Goal: Task Accomplishment & Management: Manage account settings

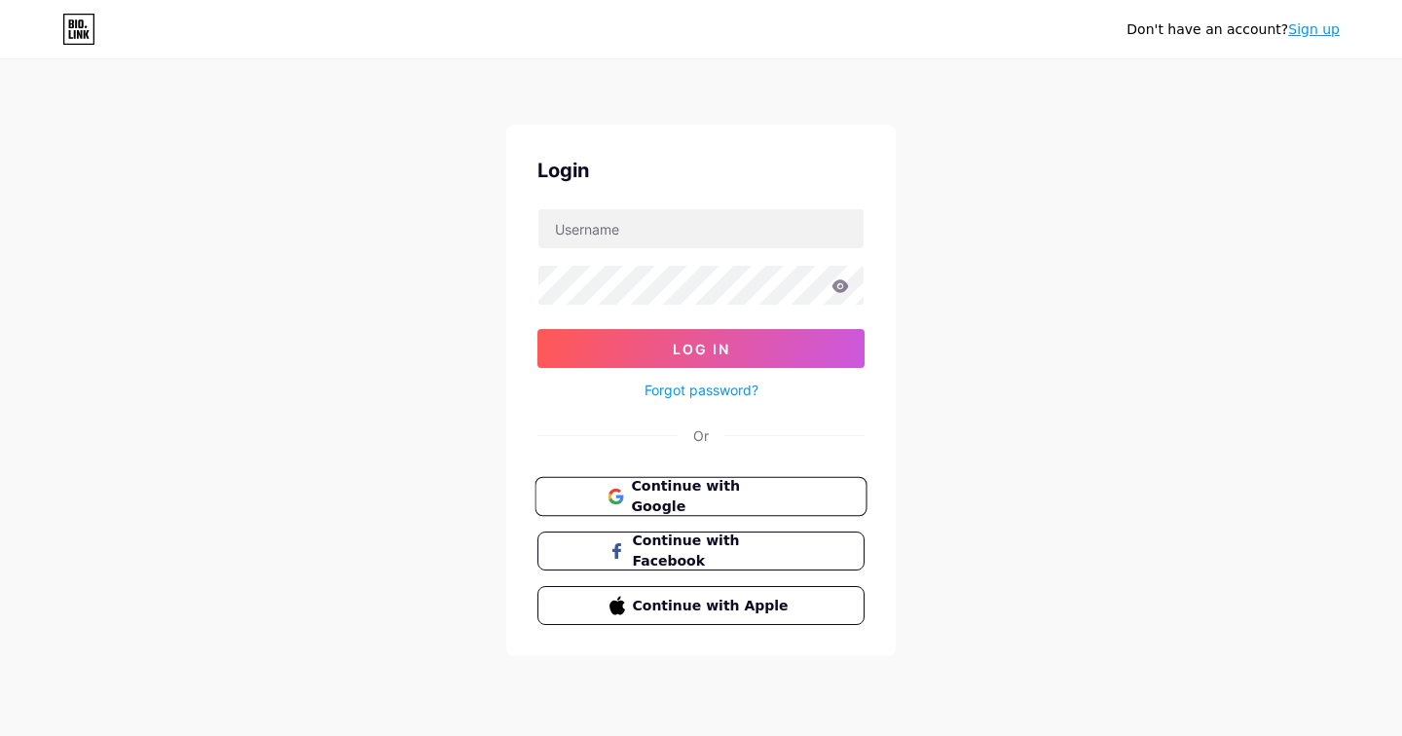
click at [725, 496] on span "Continue with Google" at bounding box center [712, 497] width 163 height 42
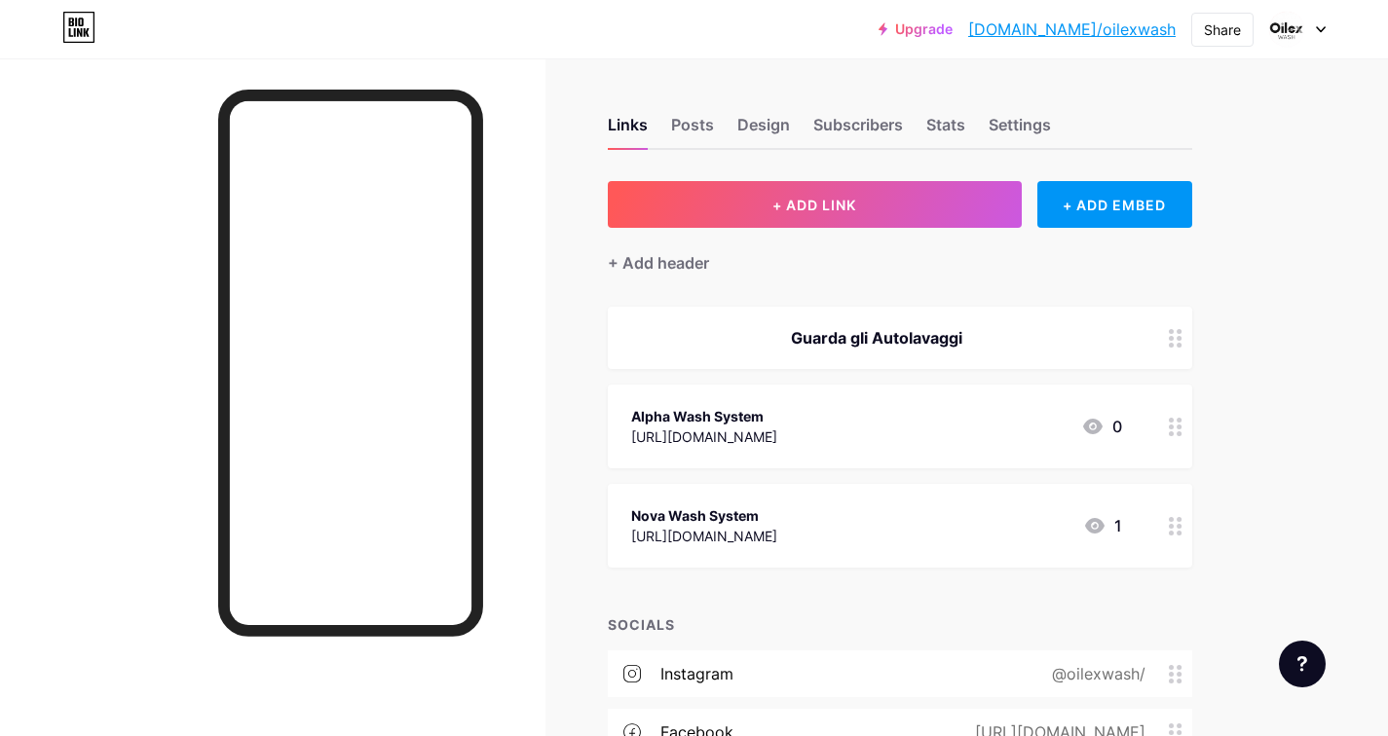
click at [1112, 30] on link "bio.link/oilexwash" at bounding box center [1071, 29] width 207 height 23
click at [754, 128] on div "Design" at bounding box center [763, 130] width 53 height 35
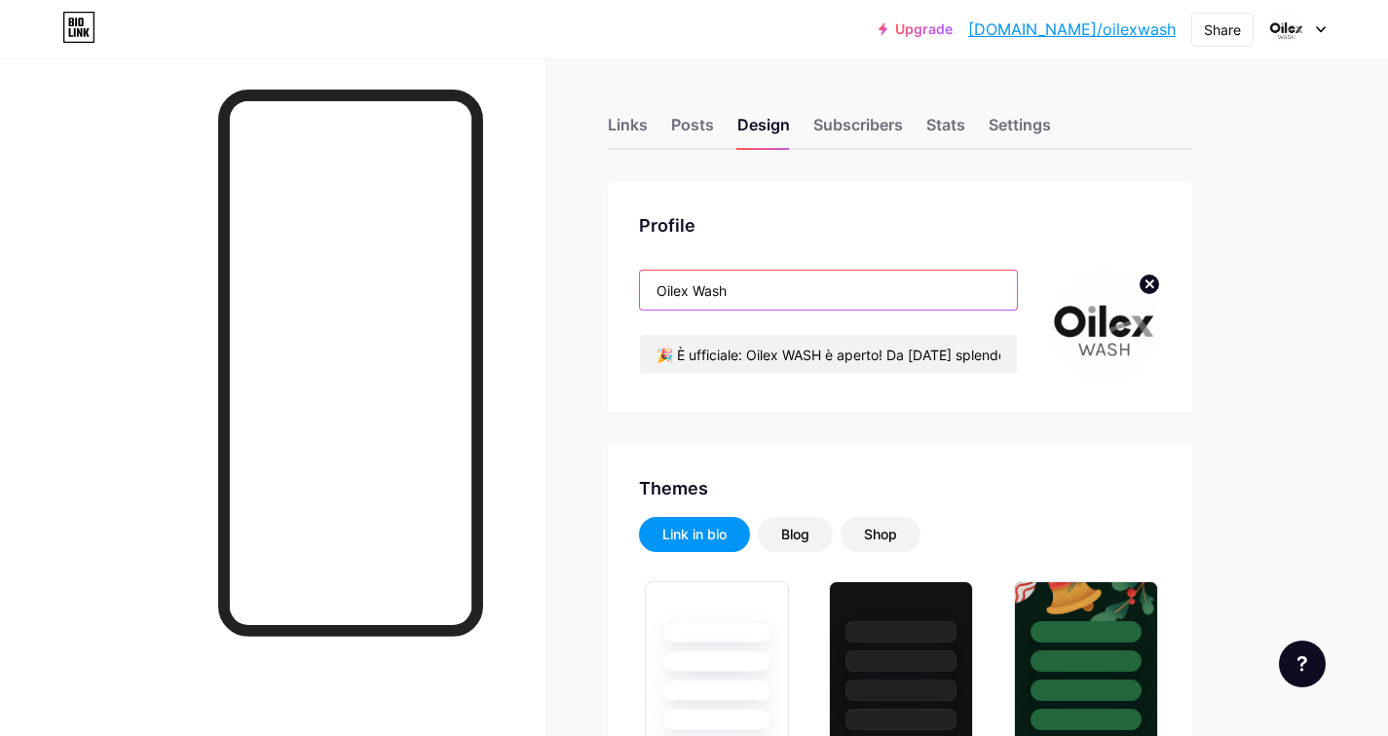
click at [736, 298] on input "Oilex Wash" at bounding box center [828, 290] width 377 height 39
drag, startPoint x: 686, startPoint y: 292, endPoint x: 618, endPoint y: 278, distance: 69.5
click at [618, 281] on div "Profile Oilex Wash 🎉 È ufficiale: Oilex WASH è aperto! Da oggi splende non solt…" at bounding box center [900, 297] width 584 height 232
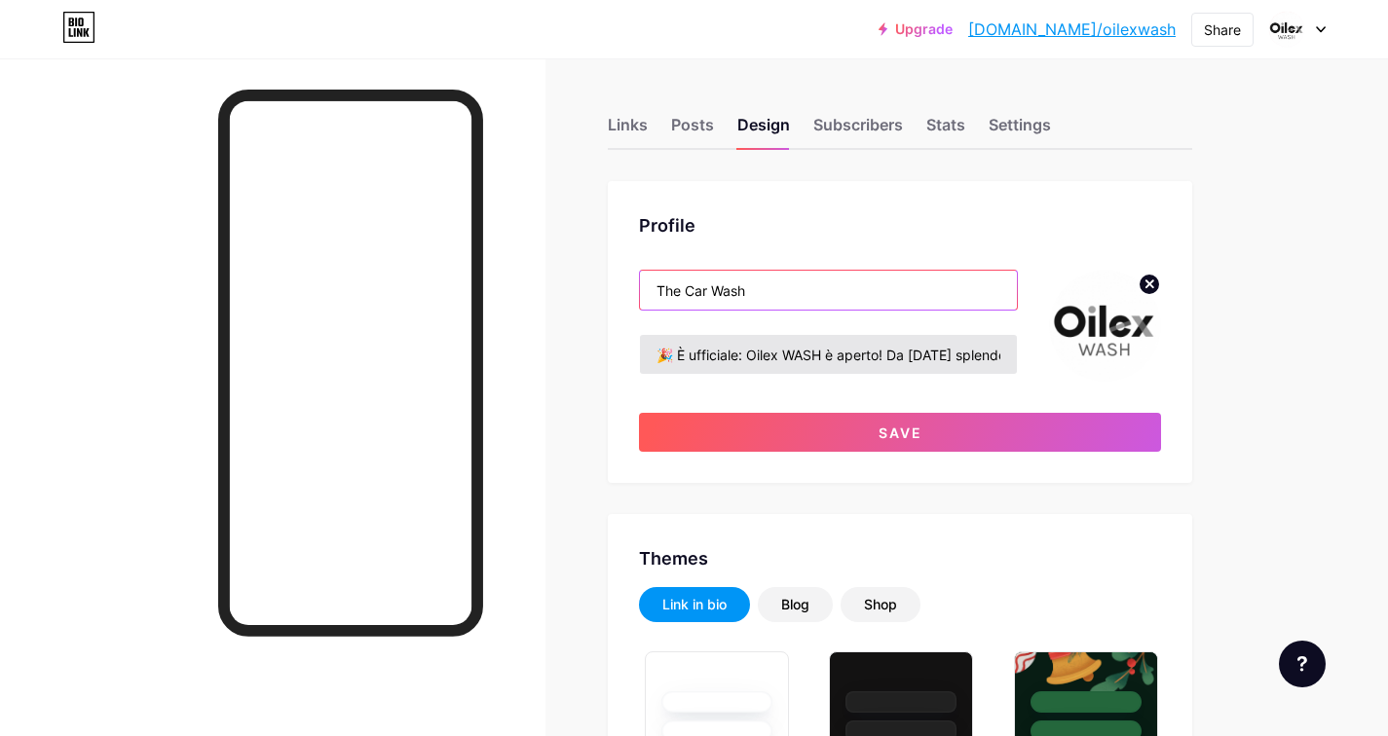
type input "The Car Wash"
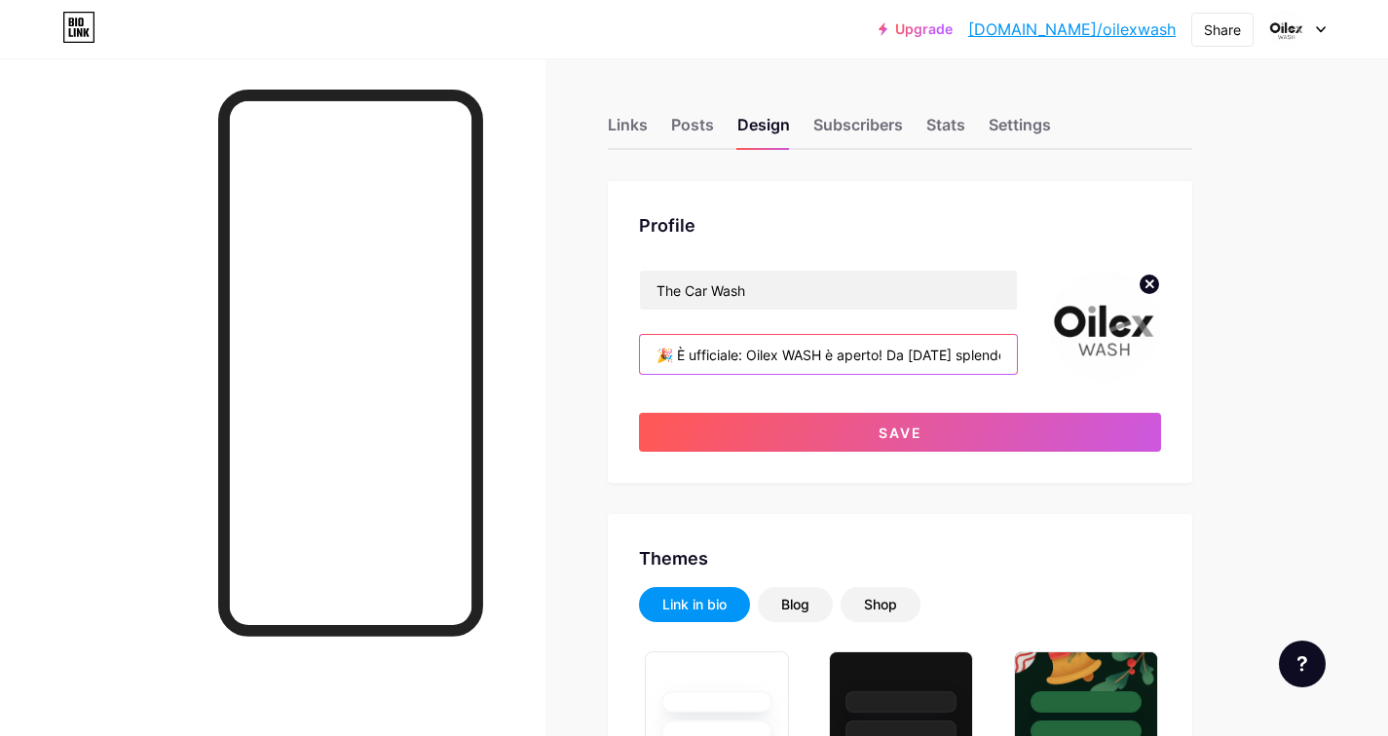
click at [784, 358] on input "🎉 È ufficiale: Oilex WASH è aperto! Da oggi splende non soltanto il sole, ma an…" at bounding box center [828, 354] width 377 height 39
click at [677, 358] on input "🎉 È ufficiale: Car Wash aperto! Da oggi splende non soltanto il sole, ma anche …" at bounding box center [828, 354] width 377 height 39
click at [947, 353] on input "È ufficiale: Car Wash aperto! Da oggi splende non soltanto il sole, ma anche la…" at bounding box center [828, 354] width 377 height 39
paste input "🚙"
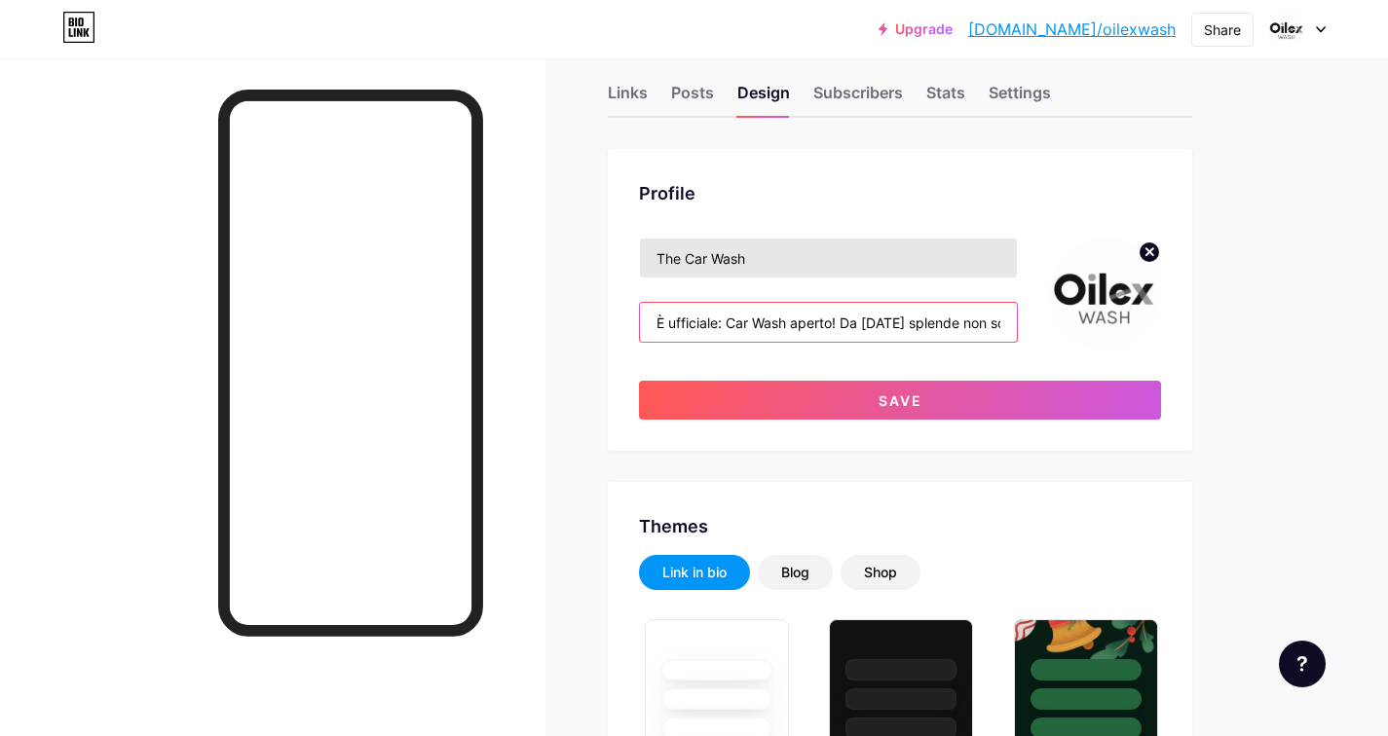
scroll to position [52, 0]
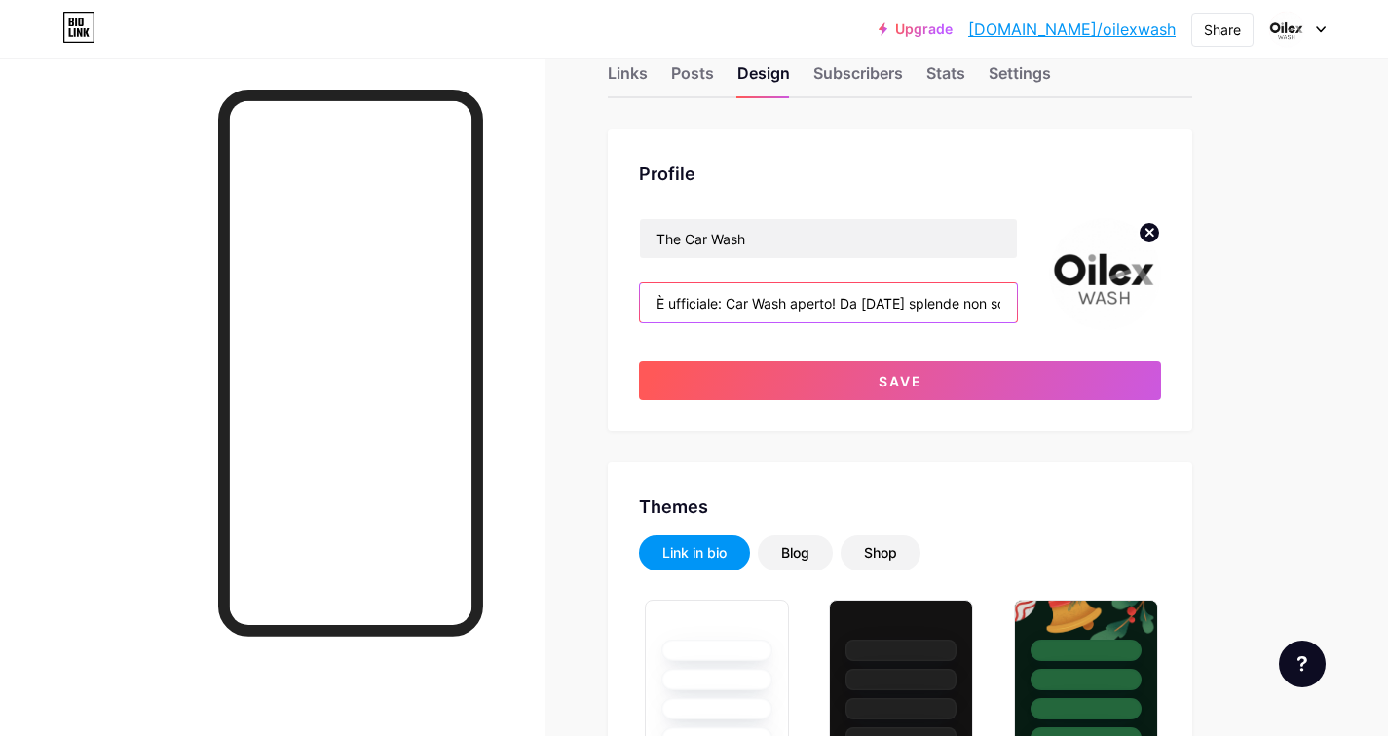
click at [784, 302] on input "È ufficiale: Car Wash aperto! Da oggi splende non soltanto il sole, ma anche la…" at bounding box center [828, 302] width 377 height 39
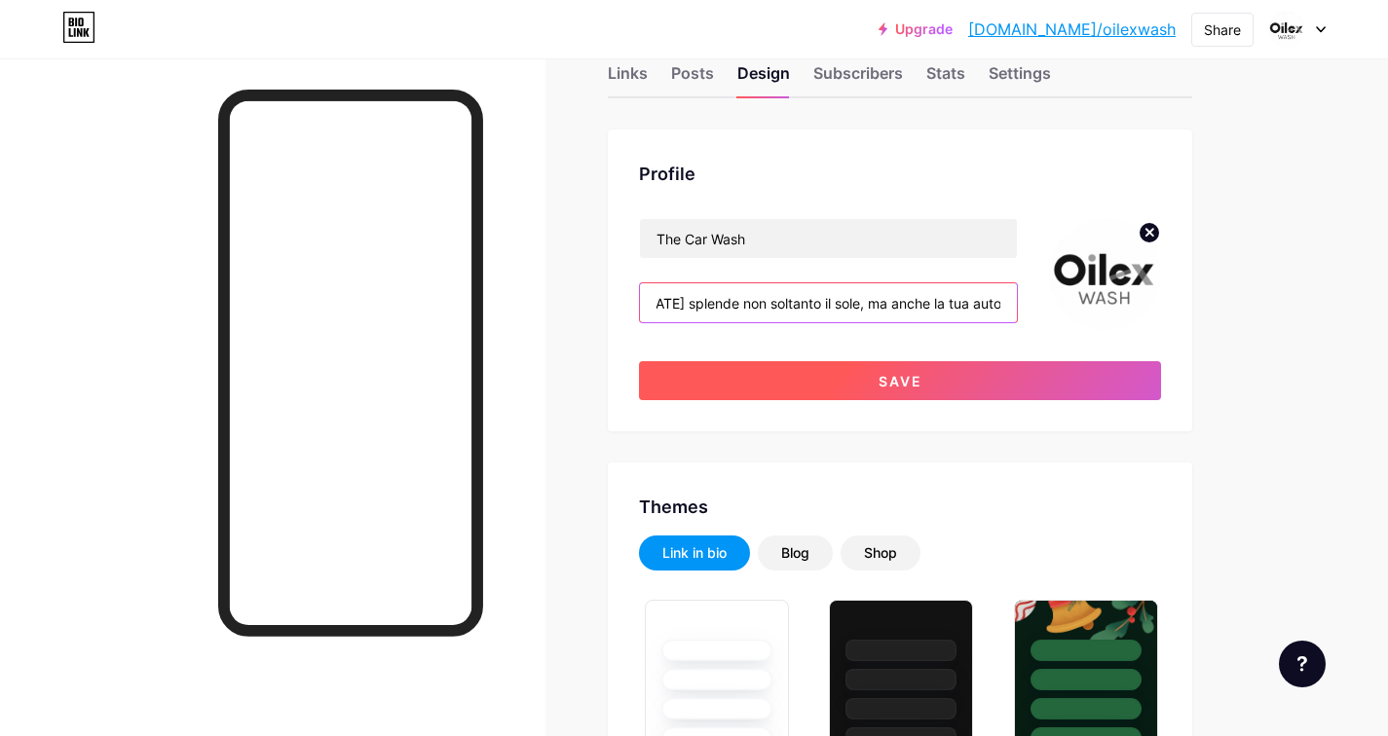
type input "È ufficiale: Oilex Wash è aperto! Da oggi splende non soltanto il sole, ma anch…"
click at [899, 384] on span "Save" at bounding box center [900, 381] width 44 height 17
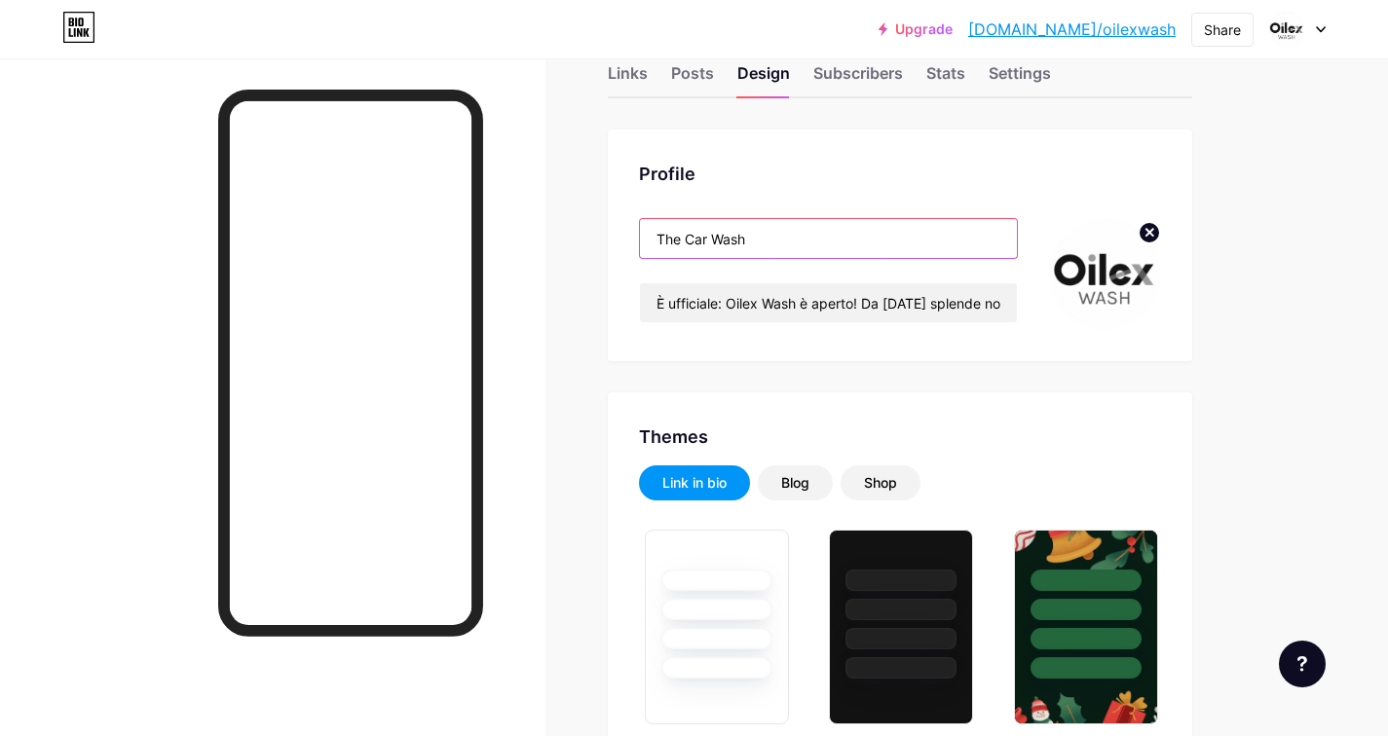
drag, startPoint x: 752, startPoint y: 239, endPoint x: 621, endPoint y: 229, distance: 130.8
click at [621, 229] on div "Profile The Car Wash È ufficiale: Oilex Wash è aperto! Da oggi splende non solt…" at bounding box center [900, 246] width 584 height 232
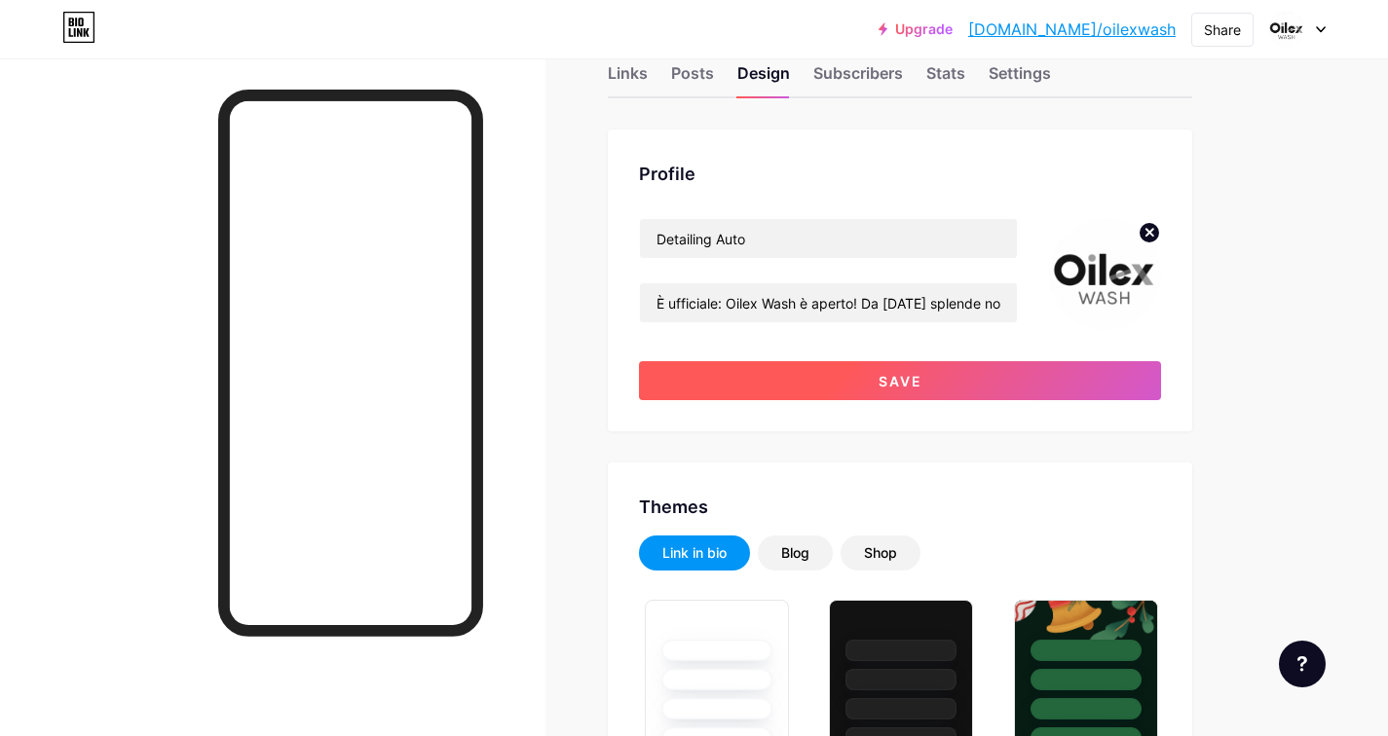
click at [922, 372] on button "Save" at bounding box center [900, 380] width 522 height 39
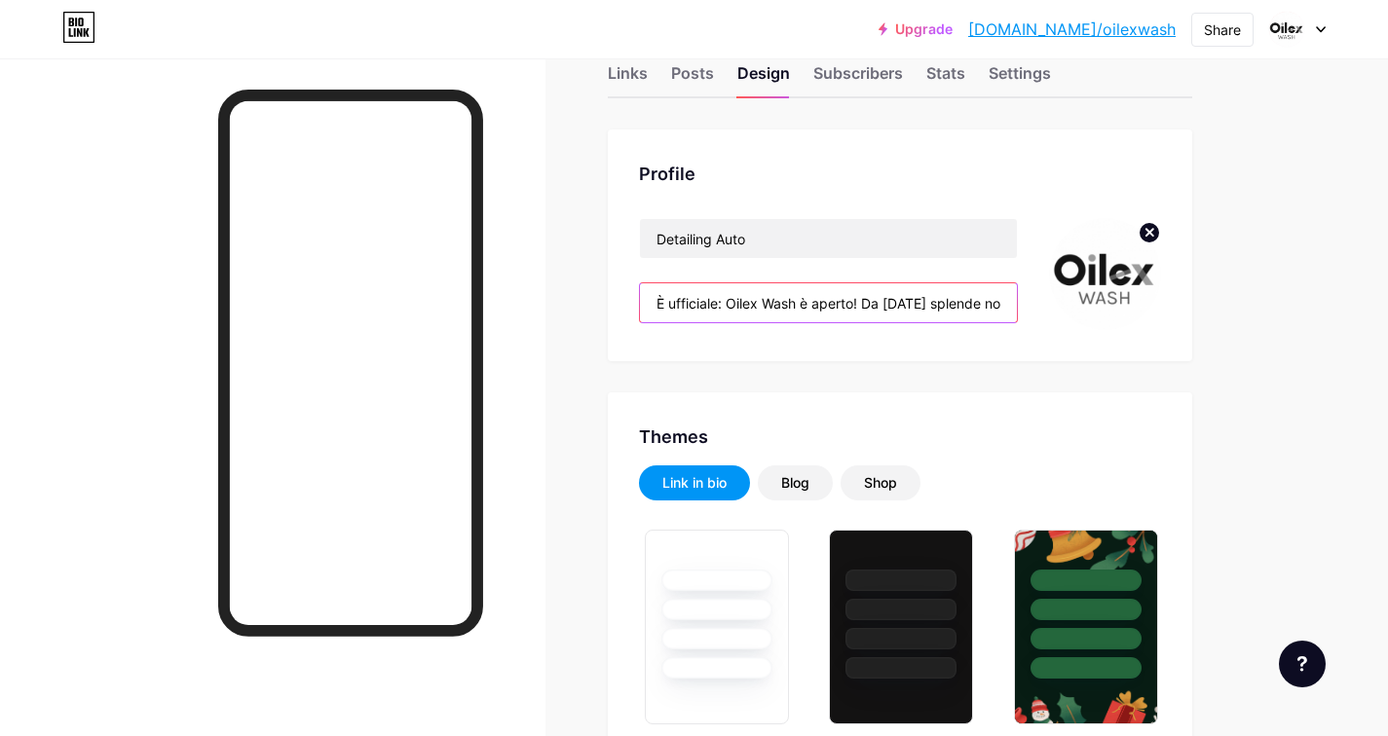
click at [713, 303] on input "È ufficiale: Oilex Wash è aperto! Da oggi splende non soltanto il sole, ma anch…" at bounding box center [828, 302] width 377 height 39
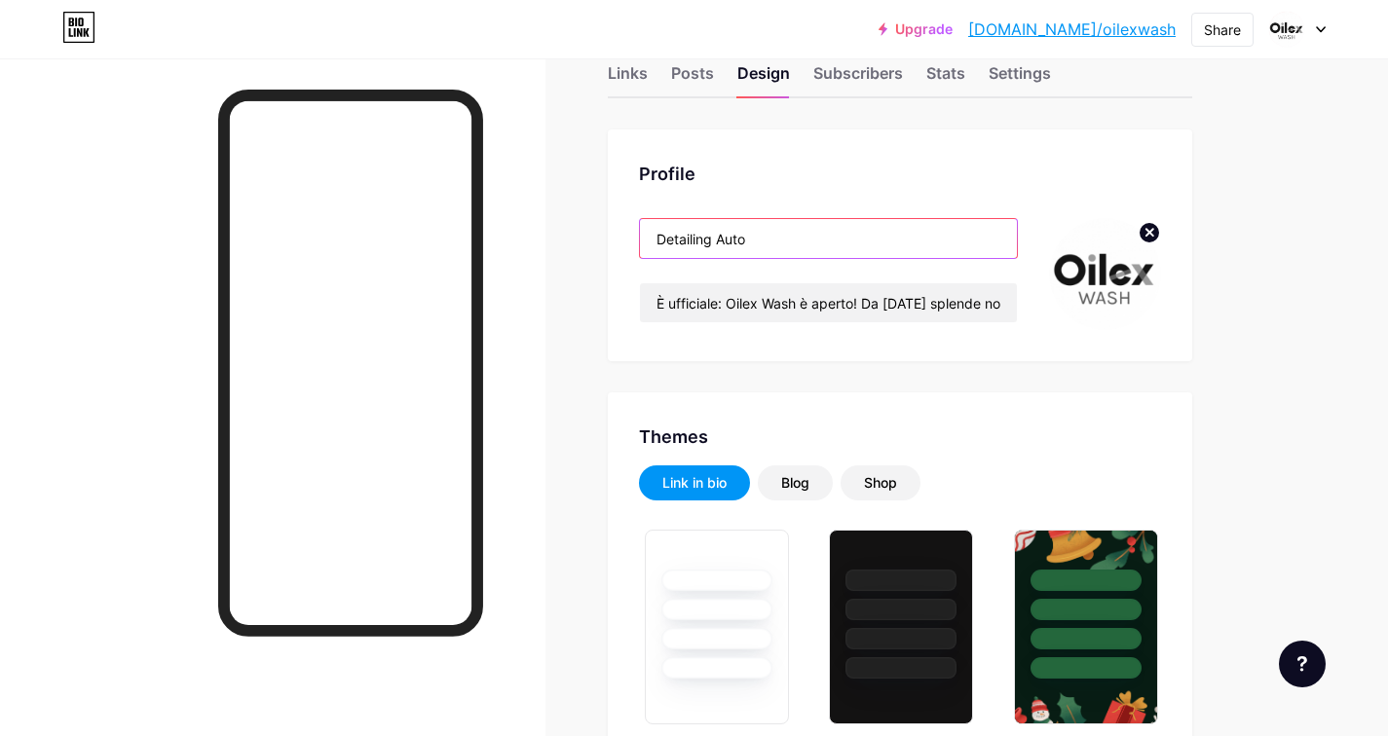
drag, startPoint x: 759, startPoint y: 239, endPoint x: 632, endPoint y: 220, distance: 127.9
click at [632, 220] on div "Profile Detailing Auto È ufficiale: Oilex Wash è aperto! Da oggi splende non so…" at bounding box center [900, 246] width 584 height 232
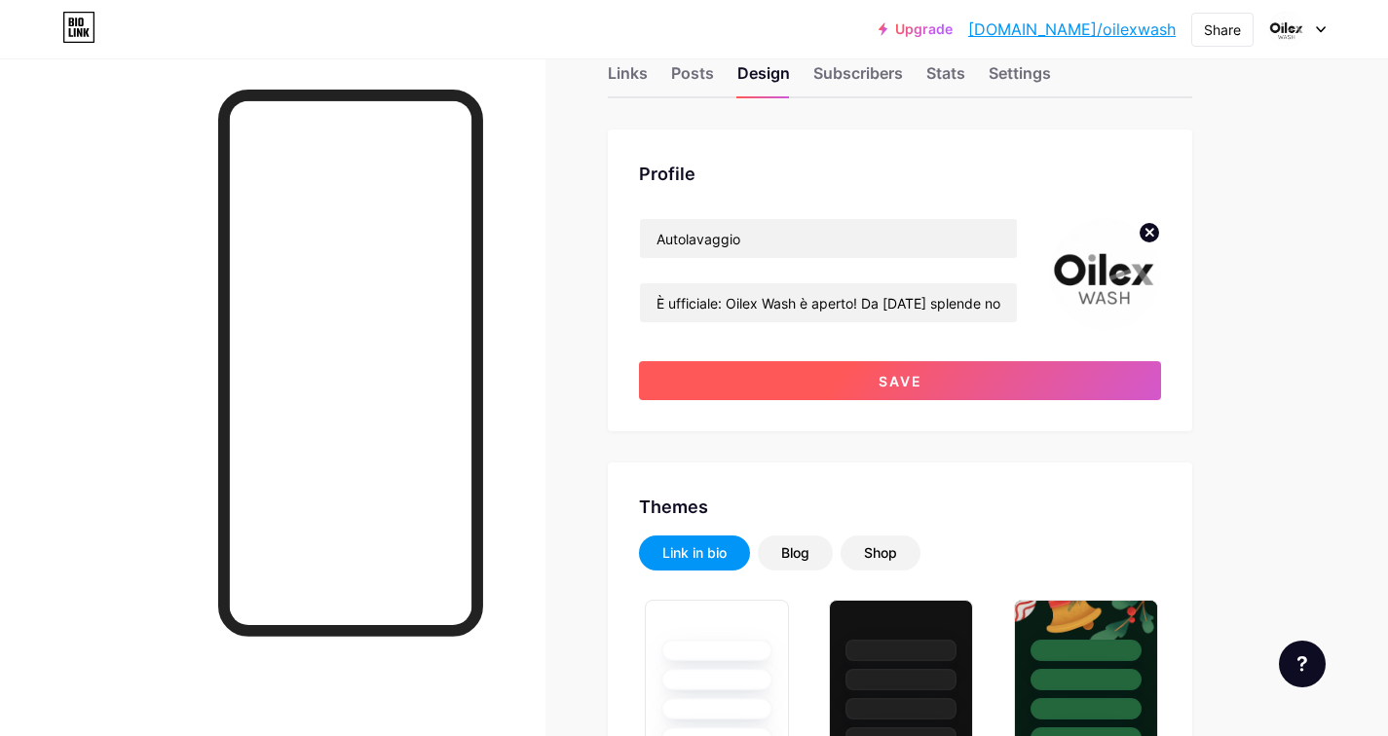
click at [878, 397] on button "Save" at bounding box center [900, 380] width 522 height 39
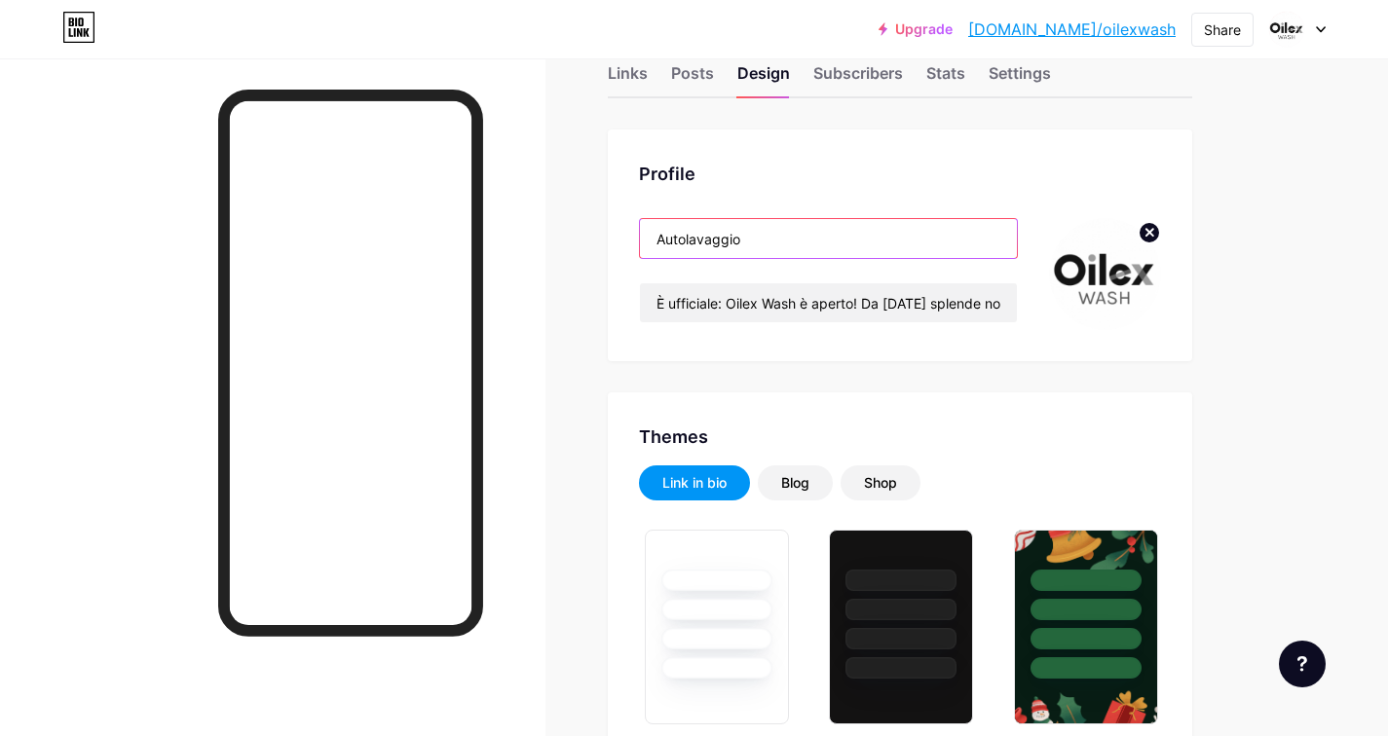
click at [840, 238] on input "Autolavaggio" at bounding box center [828, 238] width 377 height 39
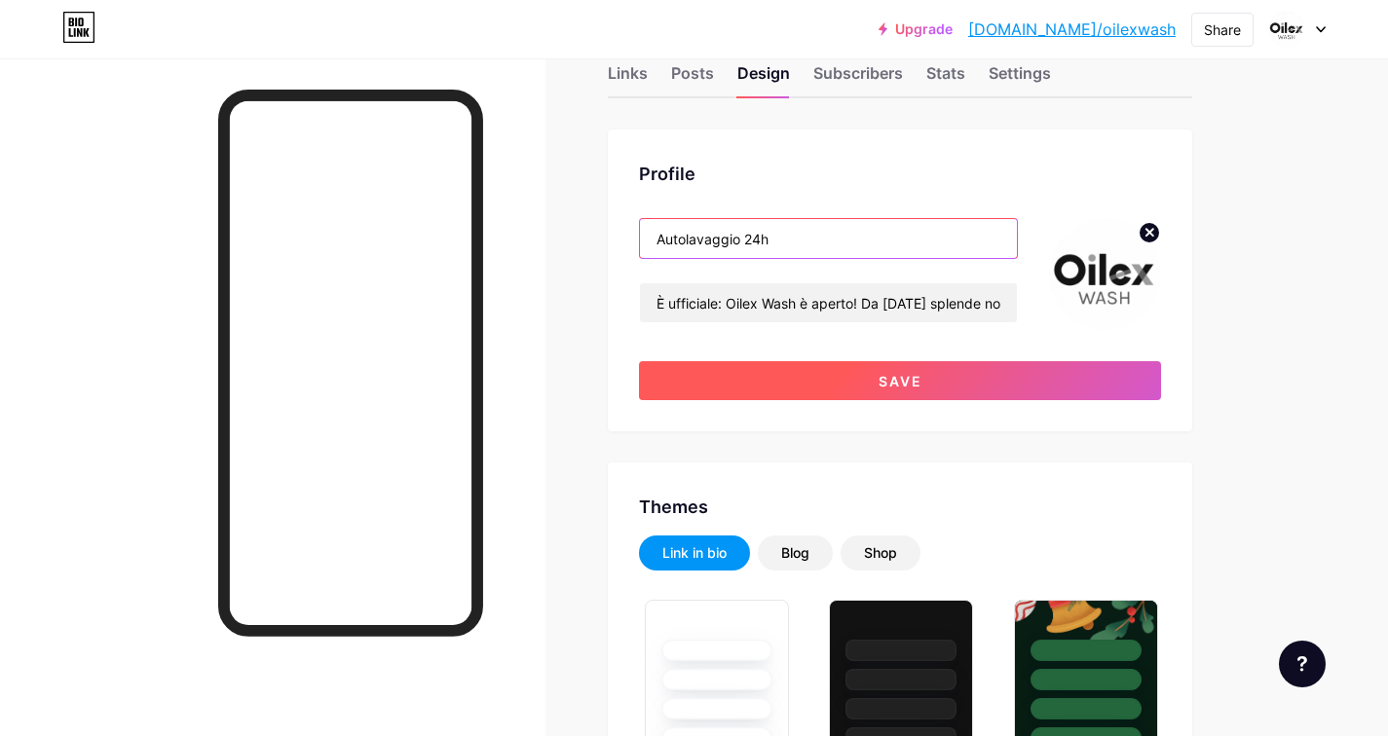
type input "Autolavaggio 24h"
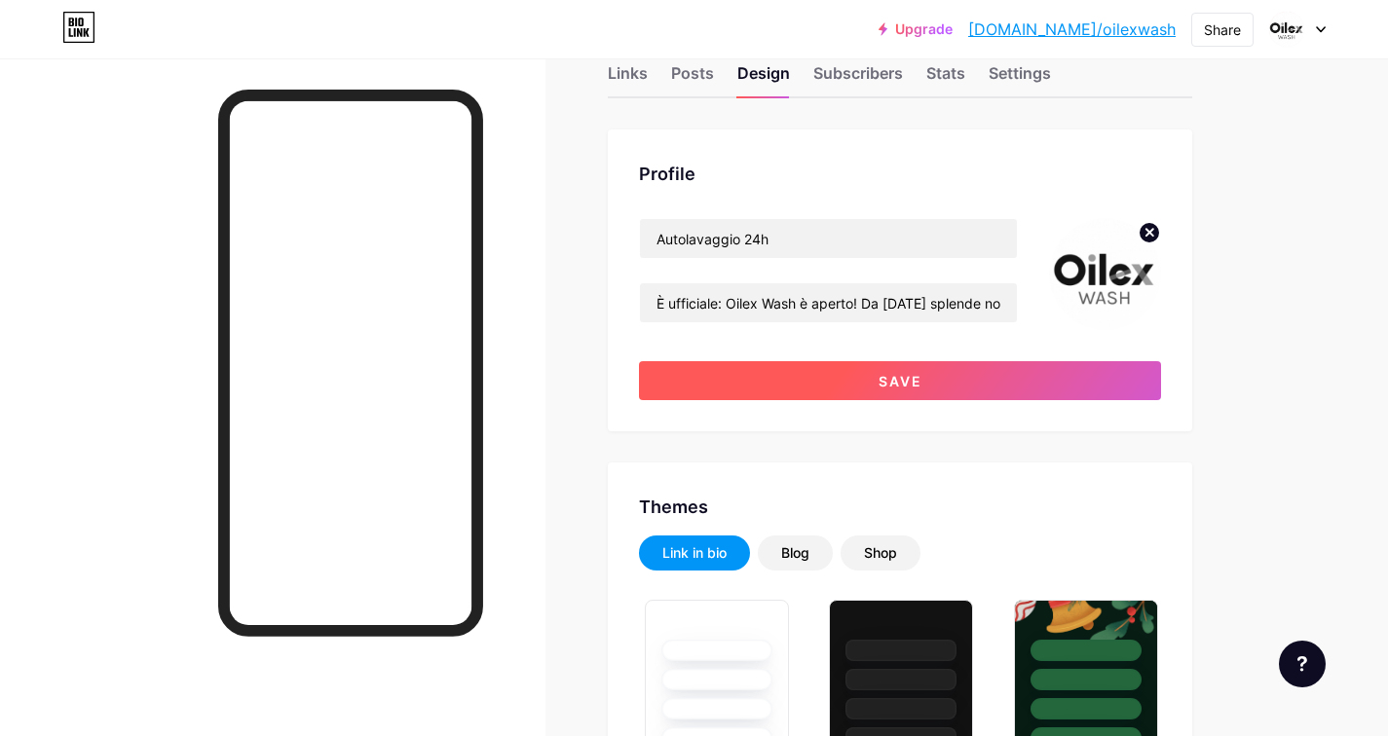
click at [900, 385] on span "Save" at bounding box center [900, 381] width 44 height 17
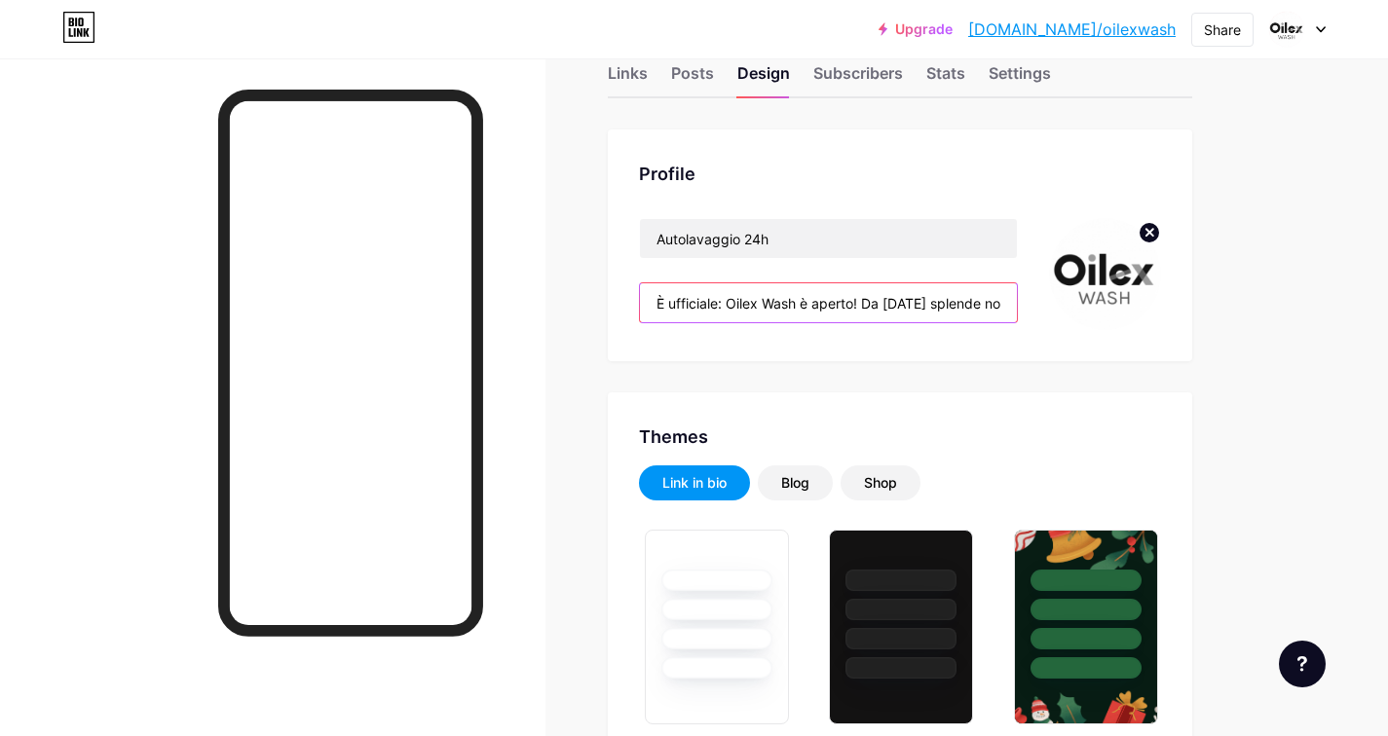
click at [654, 306] on input "È ufficiale: Oilex Wash è aperto! Da oggi splende non soltanto il sole, ma anch…" at bounding box center [828, 302] width 377 height 39
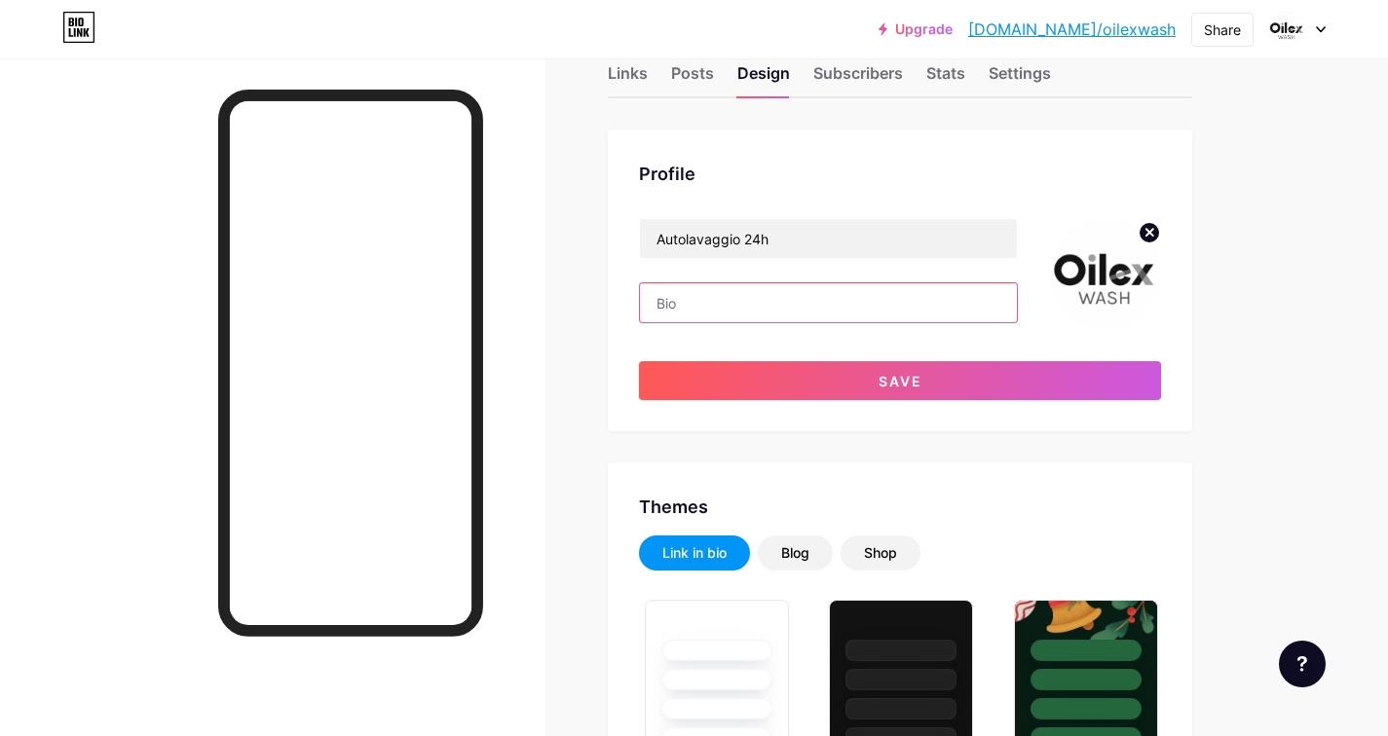
click at [705, 306] on input "text" at bounding box center [828, 302] width 377 height 39
paste input "Opzione 3: Vantaggi in Elenco 🚗 Nome Attività | Autolavaggio 24/24 ► Doppia cor…"
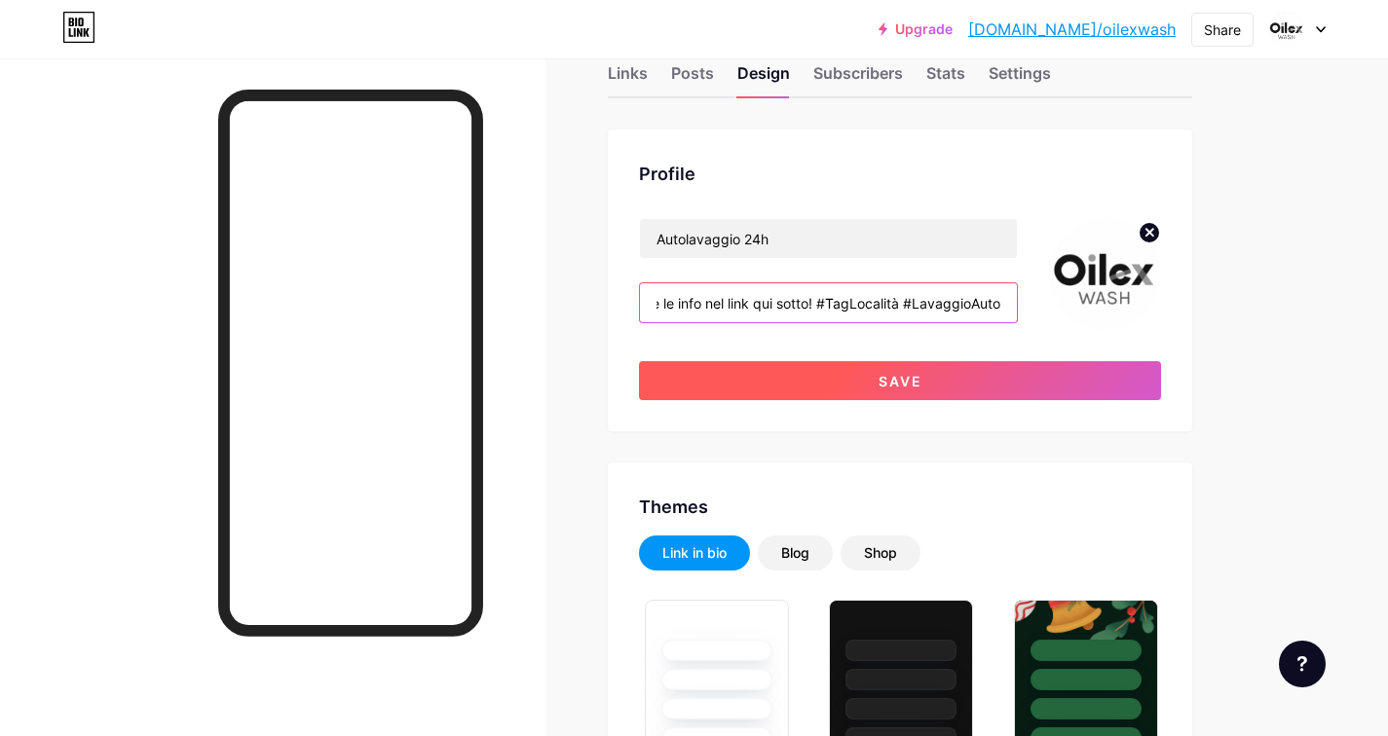
type input "Opzione 3: Vantaggi in Elenco 🚗 Nome Attività | Autolavaggio 24/24 ► Doppia cor…"
click at [898, 379] on span "Save" at bounding box center [900, 381] width 44 height 17
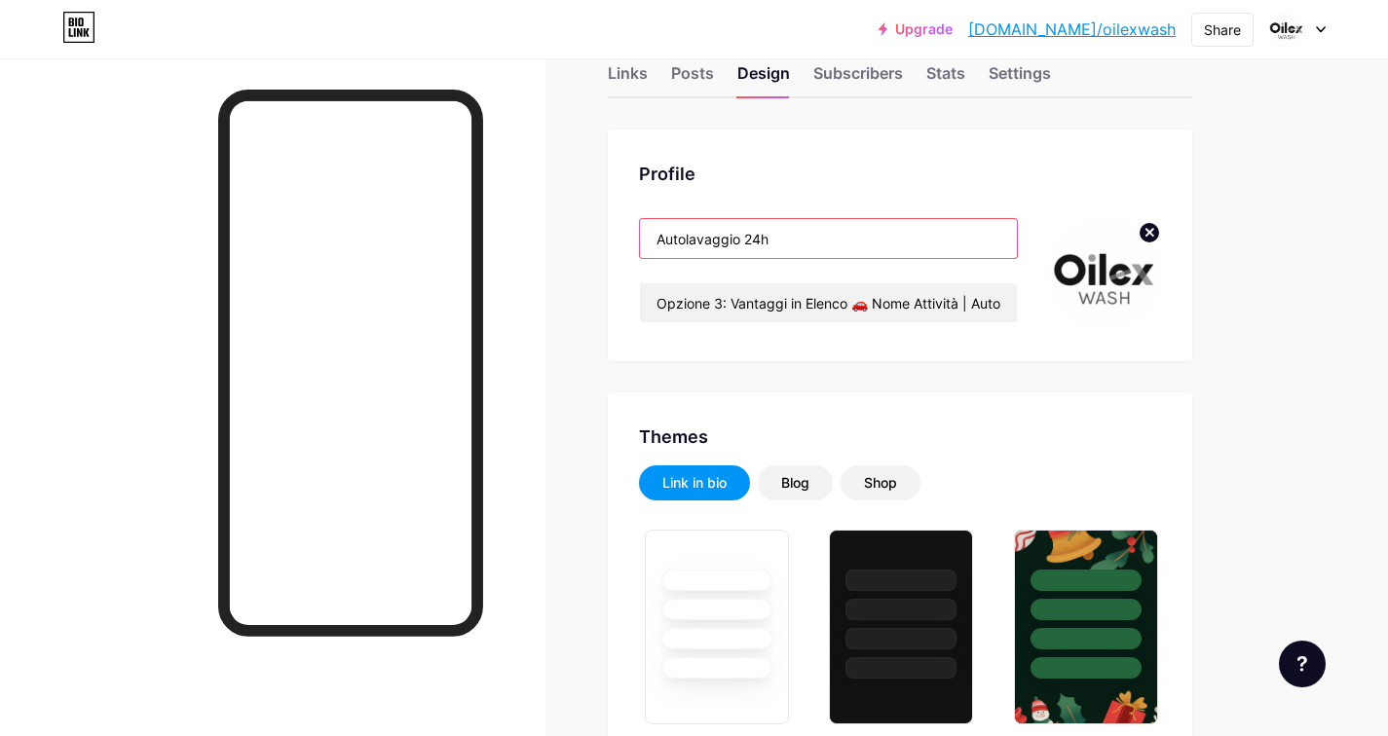
drag, startPoint x: 774, startPoint y: 239, endPoint x: 596, endPoint y: 224, distance: 178.8
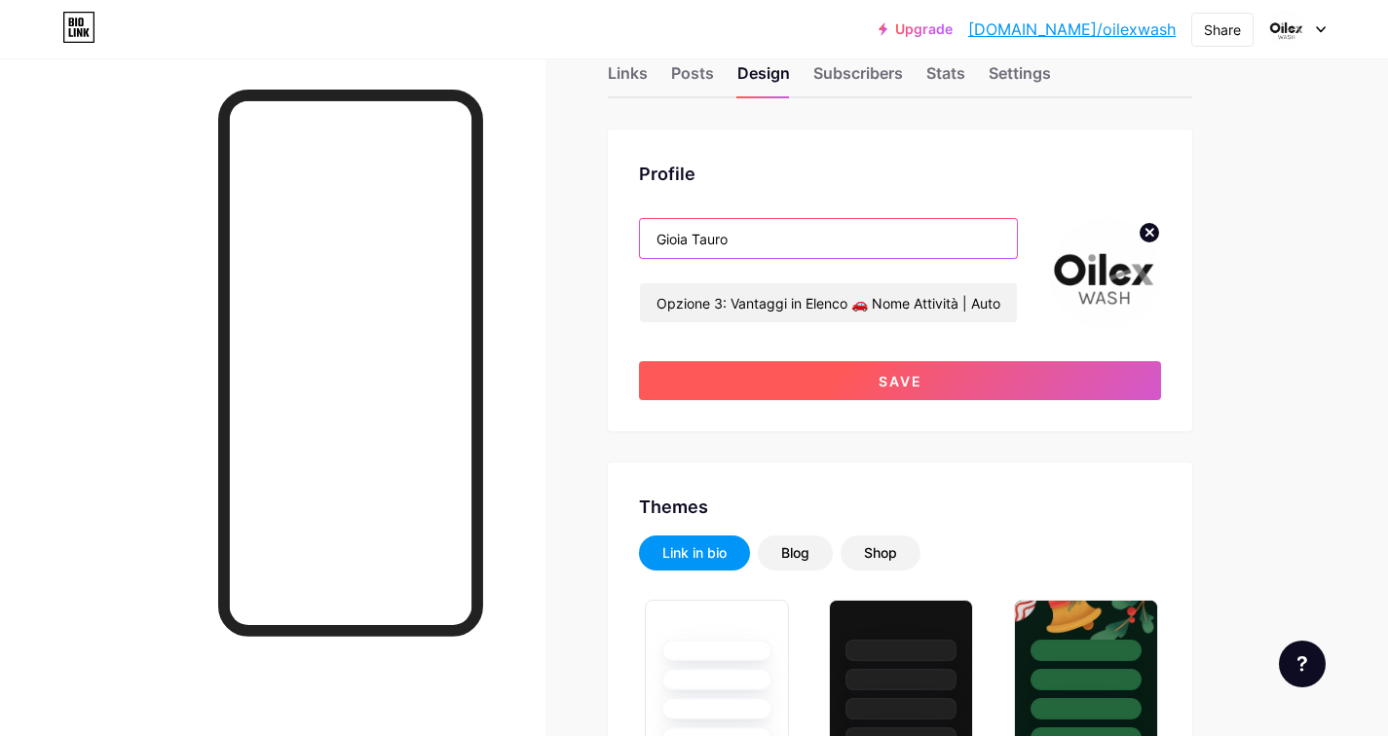
type input "Gioia Tauro"
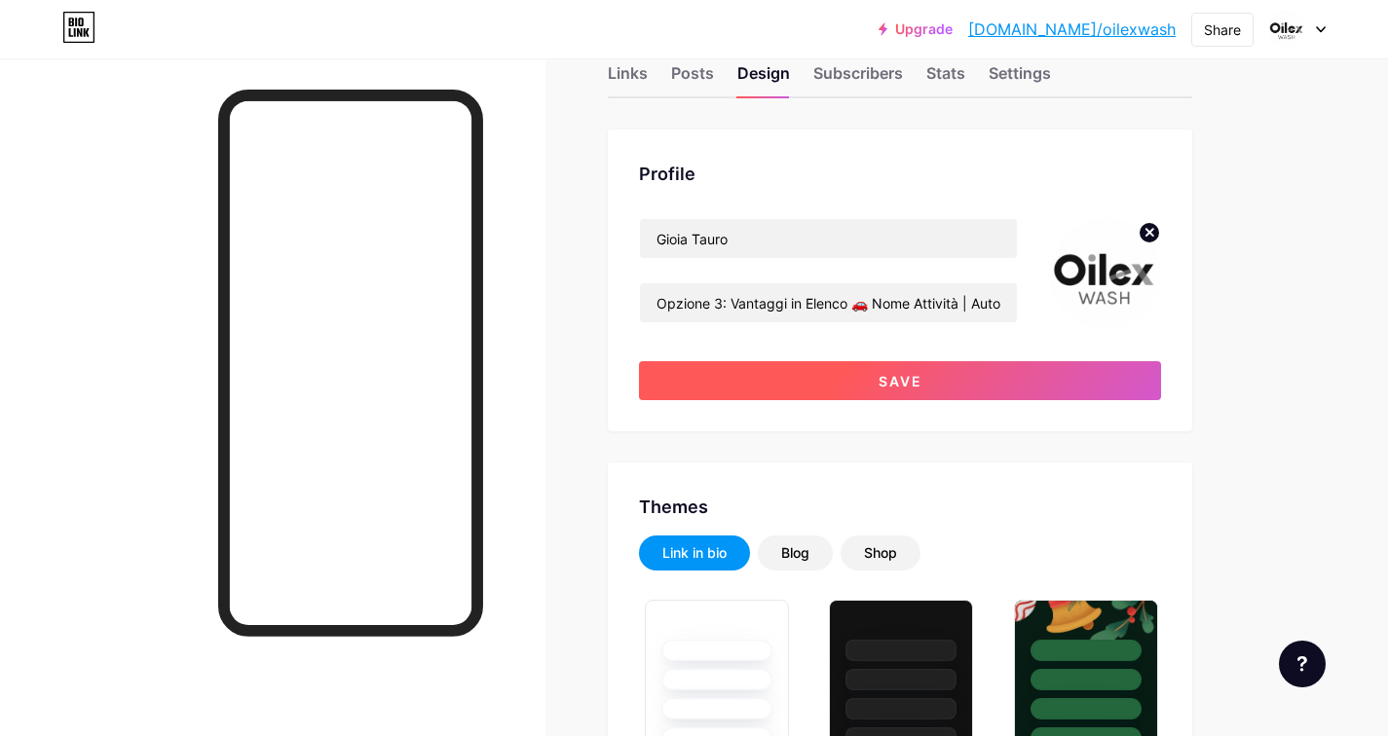
click at [916, 388] on span "Save" at bounding box center [900, 381] width 44 height 17
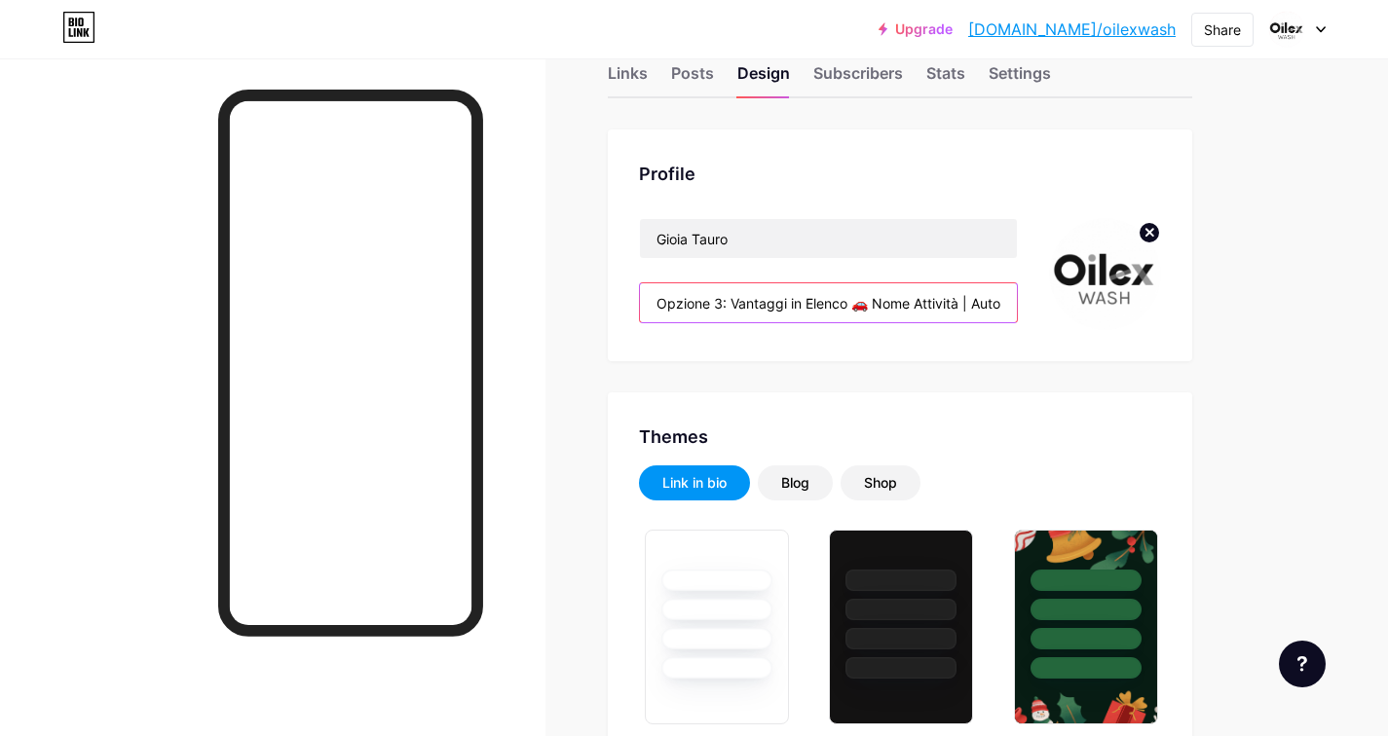
click at [722, 302] on input "Opzione 3: Vantaggi in Elenco 🚗 Nome Attività | Autolavaggio 24/24 ► Doppia cor…" at bounding box center [828, 302] width 377 height 39
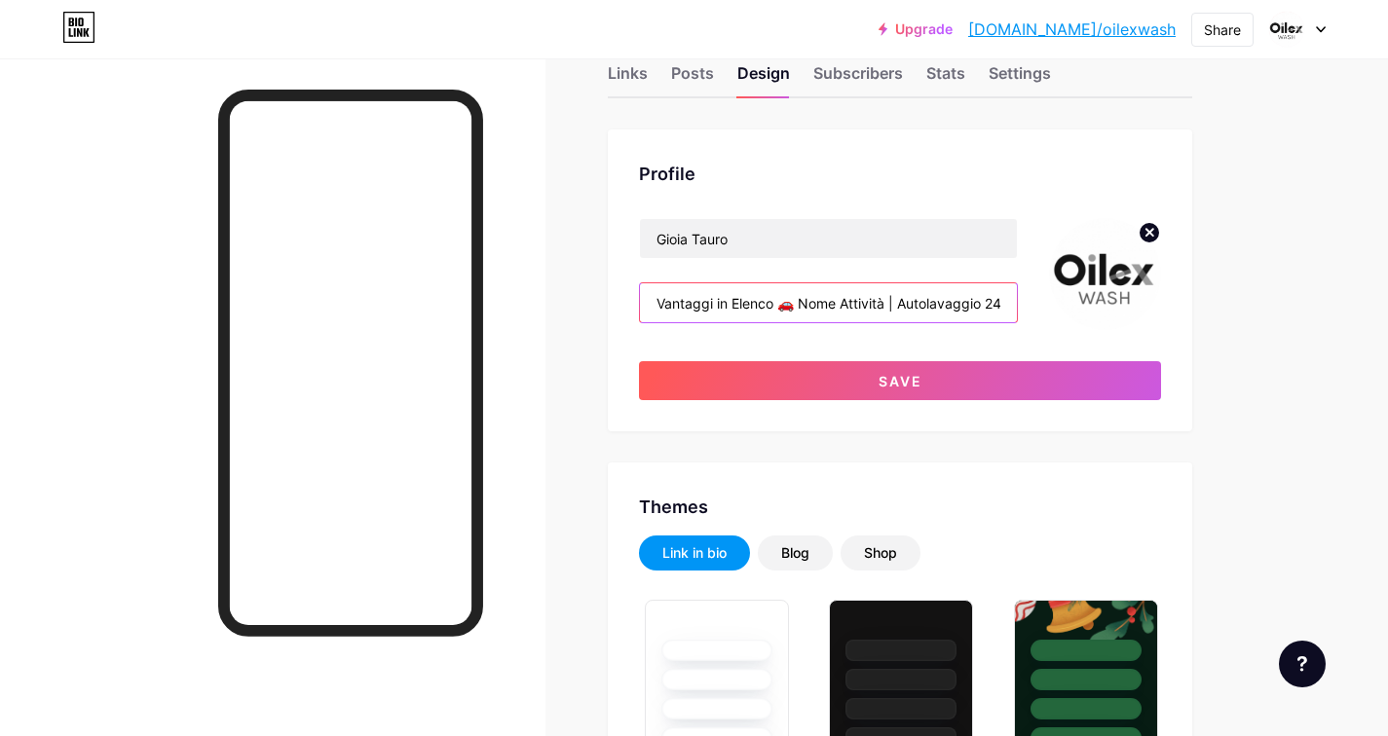
click at [908, 305] on input "Vantaggi in Elenco 🚗 Nome Attività | Autolavaggio 24/24 ► Doppia corsia: zero a…" at bounding box center [828, 302] width 377 height 39
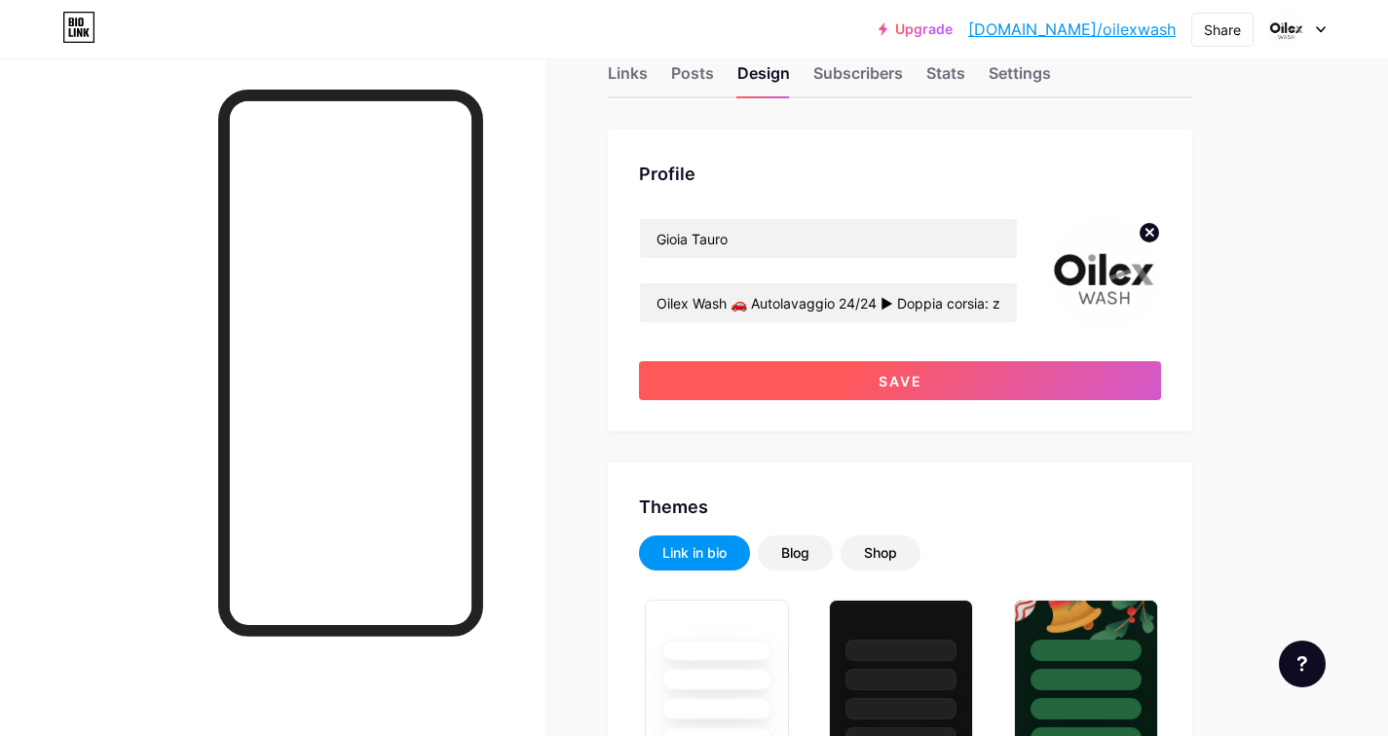
click at [921, 376] on span "Save" at bounding box center [900, 381] width 44 height 17
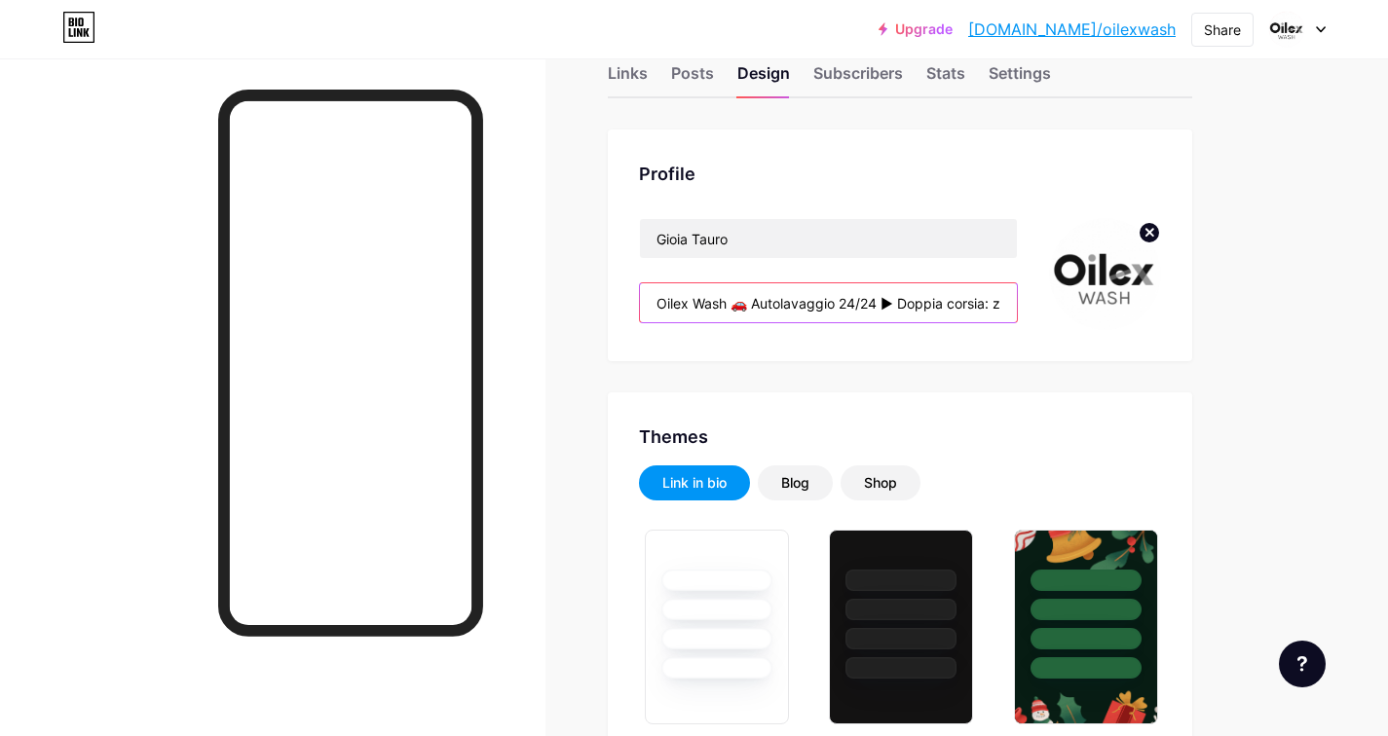
click at [900, 309] on input "Oilex Wash 🚗 Autolavaggio 24/24 ► Doppia corsia: zero attese! ► Aperto h24, 7 g…" at bounding box center [828, 302] width 377 height 39
drag, startPoint x: 892, startPoint y: 309, endPoint x: 1019, endPoint y: 298, distance: 127.0
click at [1019, 298] on div "Gioia Tauro Oilex Wash 🚗 Autolavaggio 24/24 ► Doppia corsia: zero attese! ► Ape…" at bounding box center [900, 274] width 522 height 112
click at [785, 303] on input "Oilex Wash 🚗 Autolavaggio 24/24 ► Doppia corsia: zero attese! ► Aperto h24, 7 g…" at bounding box center [828, 302] width 377 height 39
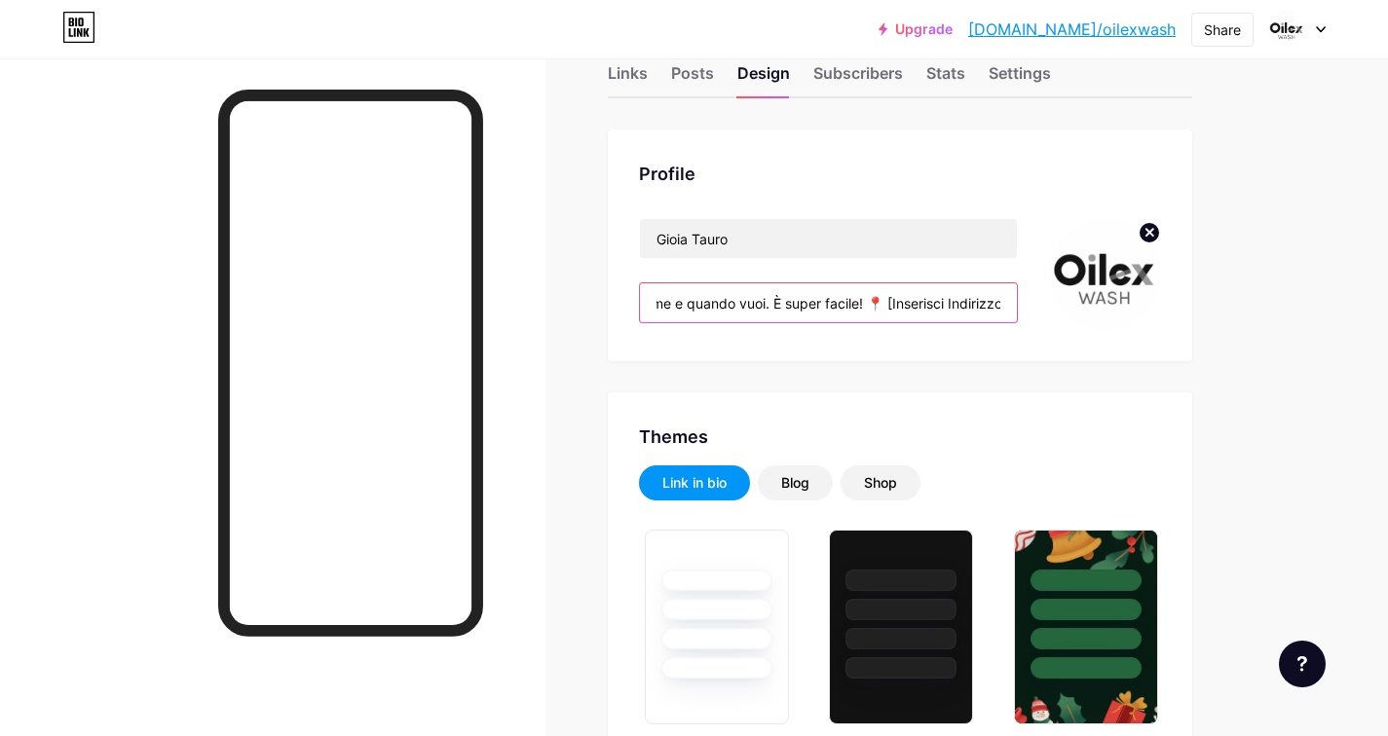
click at [752, 311] on input "Oilex Wash 🚗 Autolavaggio 24/24 ► Doppia corsia: zero attese! ► Aperto h24, 7 g…" at bounding box center [828, 302] width 377 height 39
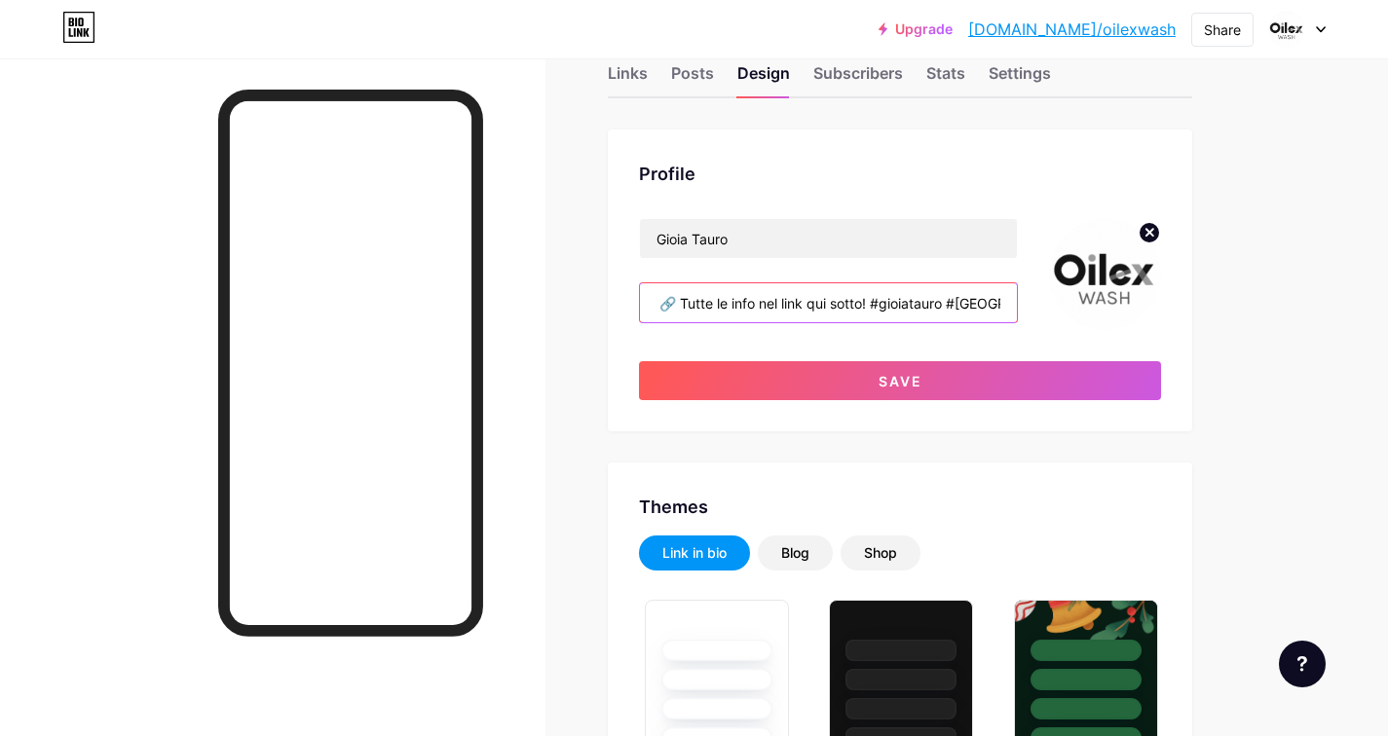
scroll to position [0, 1554]
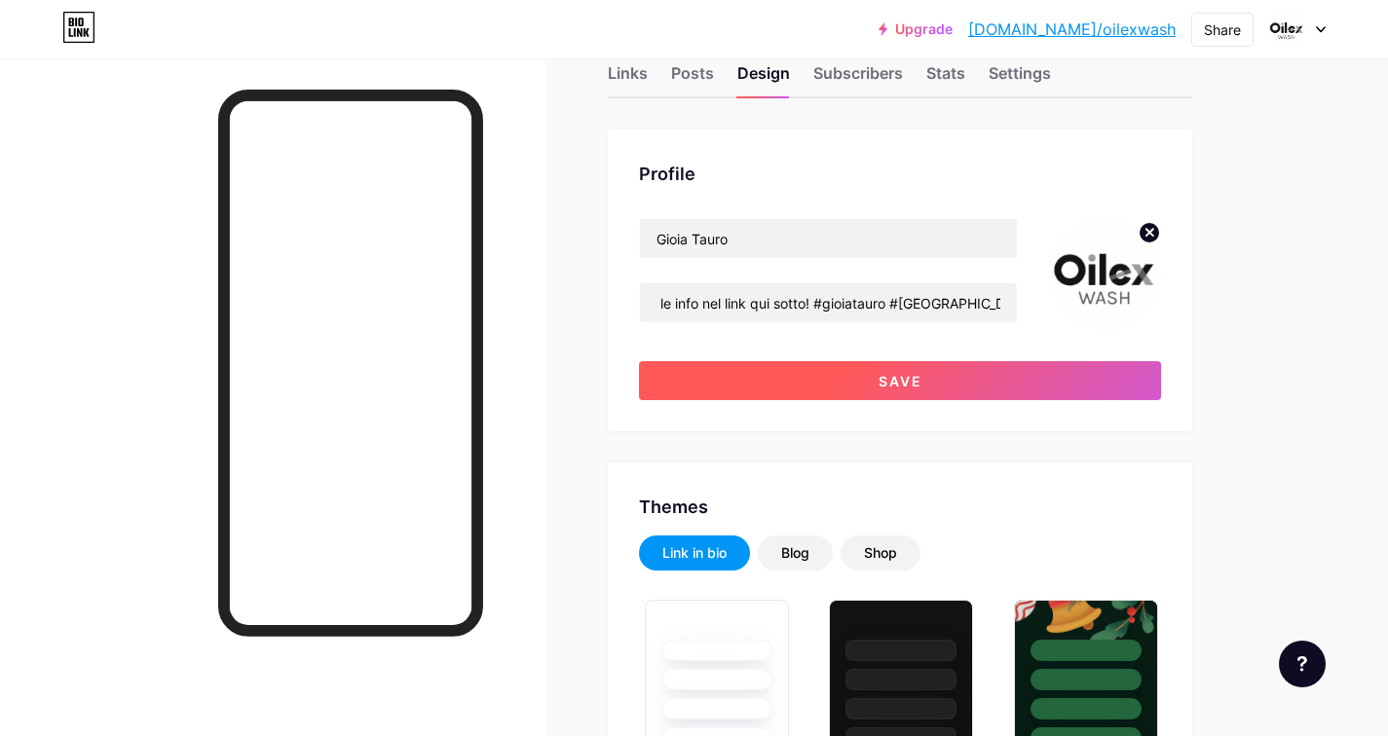
click at [820, 385] on button "Save" at bounding box center [900, 380] width 522 height 39
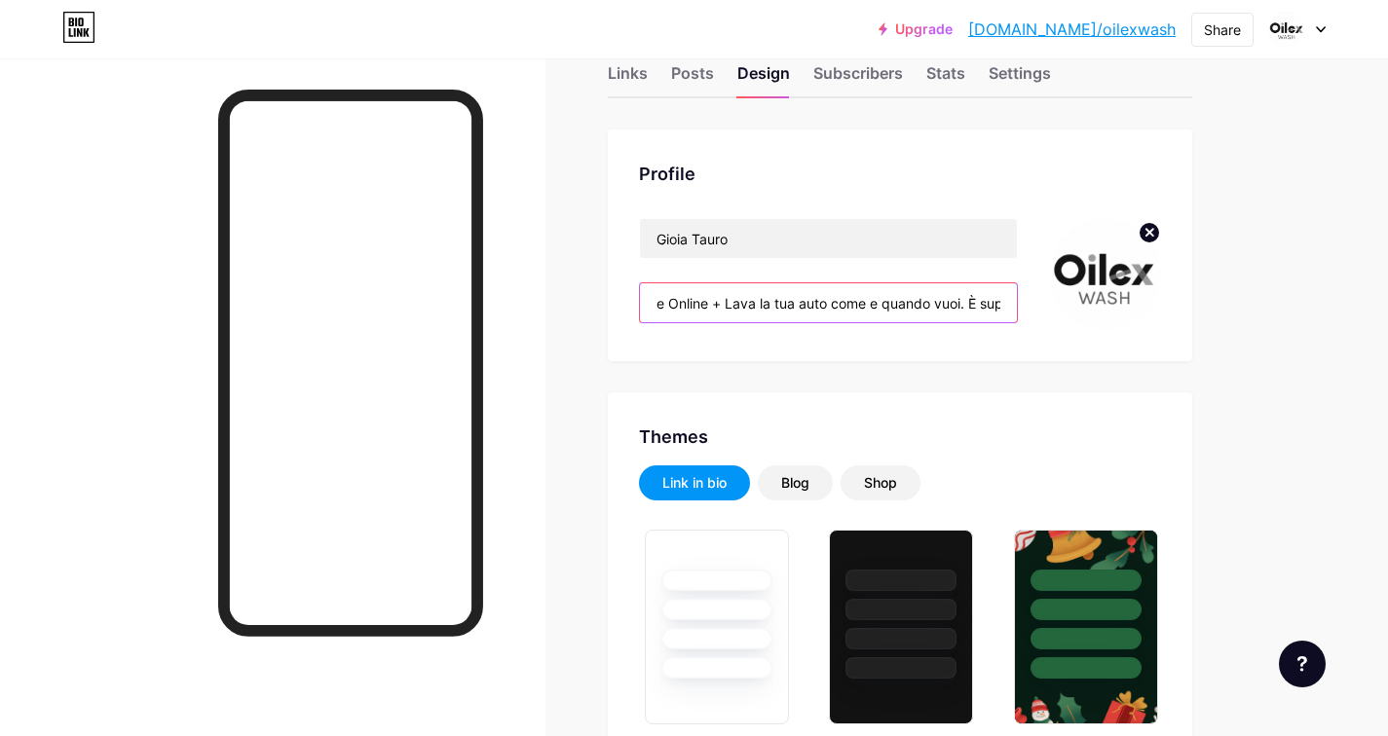
drag, startPoint x: 918, startPoint y: 313, endPoint x: 1023, endPoint y: 306, distance: 105.4
click at [1023, 306] on div "Gioia Tauro Oilex Wash 🚗 Autolavaggio 24/24 ► Doppia corsia: zero attese! ► Ape…" at bounding box center [900, 274] width 522 height 112
click at [756, 304] on input "Oilex Wash 🚗 Autolavaggio 24/24 ► Doppia corsia: zero attese! ► Aperto h24, 7 g…" at bounding box center [828, 302] width 377 height 39
drag, startPoint x: 731, startPoint y: 297, endPoint x: 660, endPoint y: 306, distance: 71.6
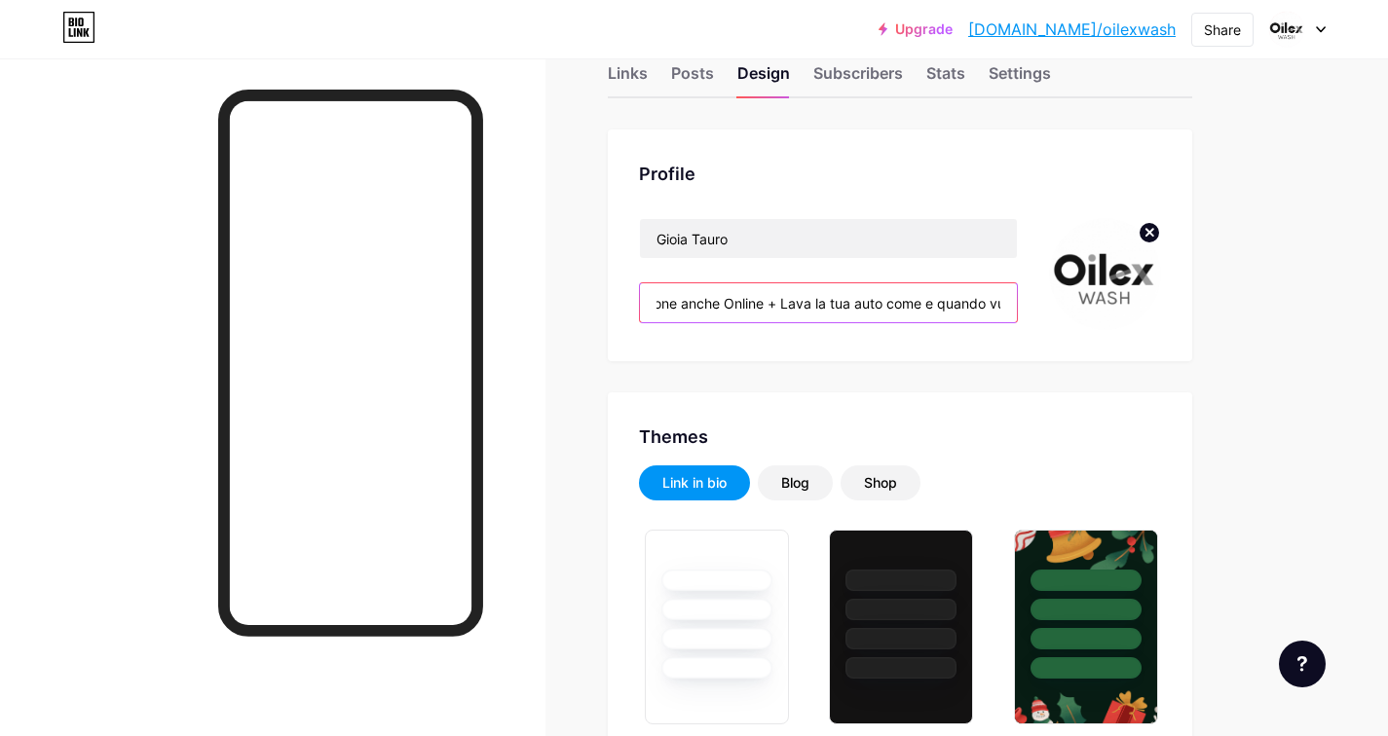
click at [660, 306] on input "Oilex Wash 🚗 Autolavaggio 24/24 ► Doppia corsia: zero attese! ► Aperto h24, 7 g…" at bounding box center [828, 302] width 377 height 39
click at [824, 296] on input "Oilex Wash 🚗 Autolavaggio 24/24 ► Doppia corsia: zero attese! ► Aperto h24, 7 g…" at bounding box center [828, 302] width 377 height 39
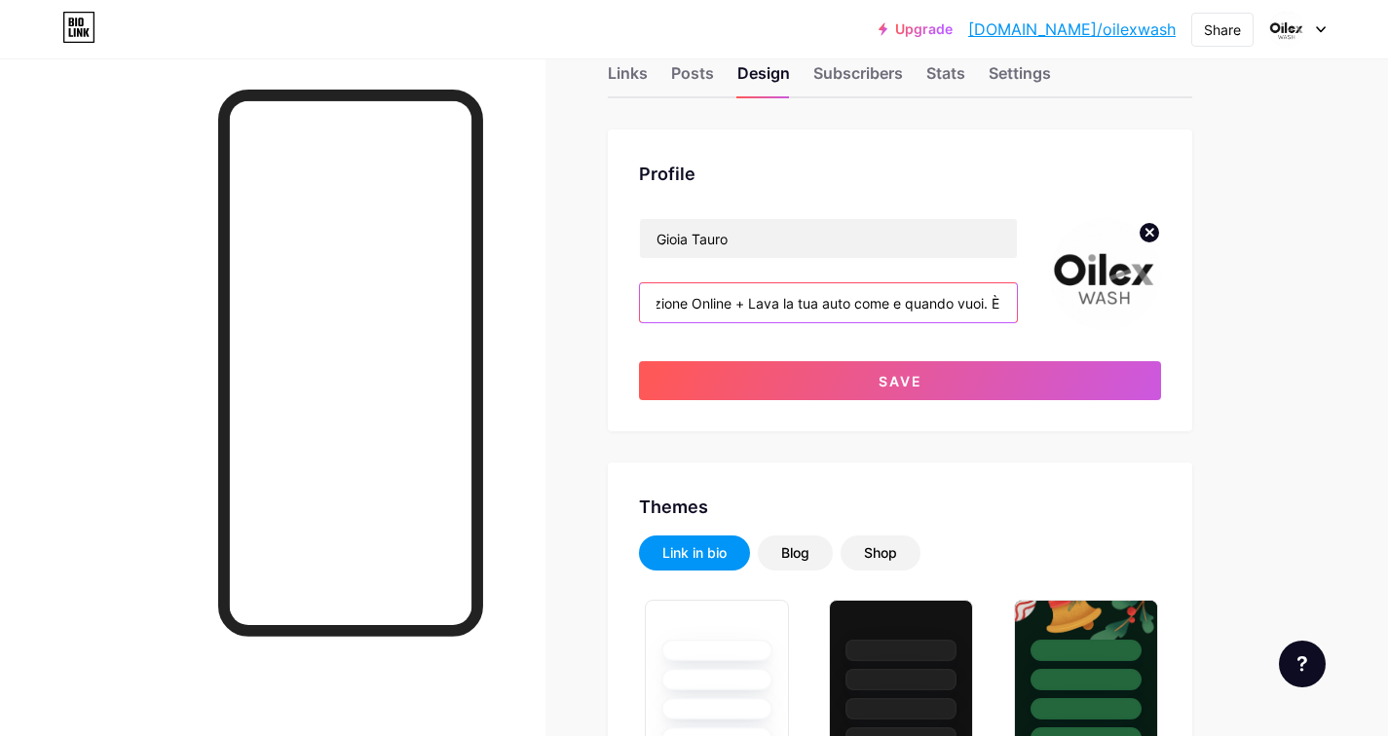
scroll to position [0, 1596]
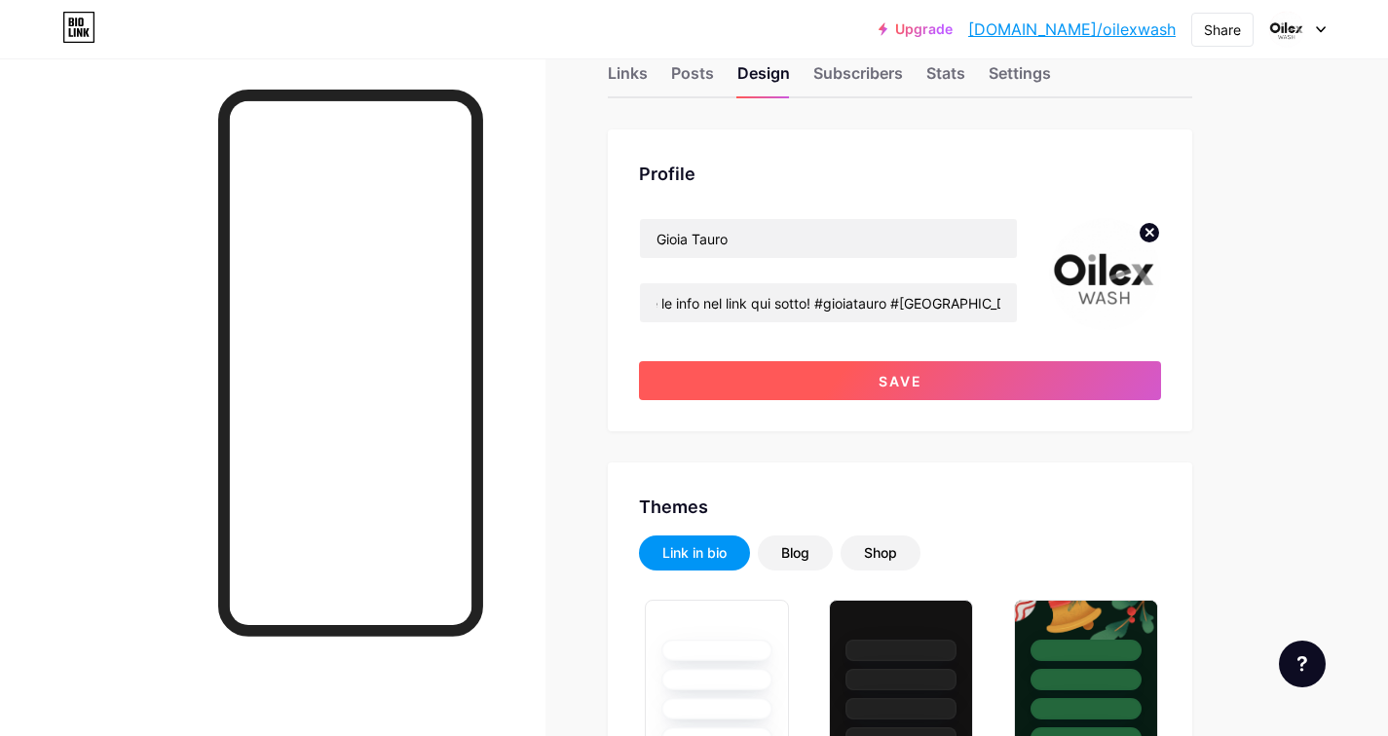
click at [875, 374] on button "Save" at bounding box center [900, 380] width 522 height 39
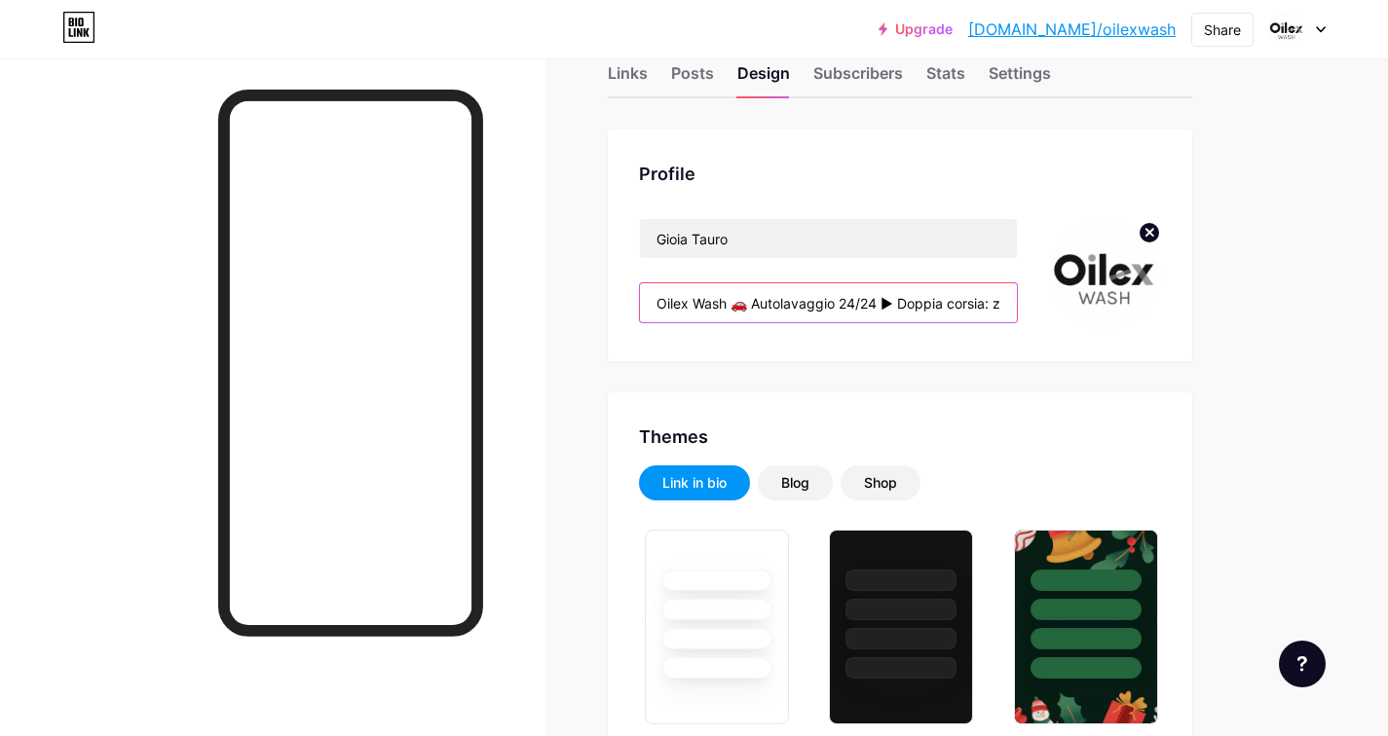
click at [911, 308] on input "Oilex Wash 🚗 Autolavaggio 24/24 ► Doppia corsia: zero attese! ► Aperto h24, 7 g…" at bounding box center [828, 302] width 377 height 39
drag, startPoint x: 908, startPoint y: 308, endPoint x: 953, endPoint y: 307, distance: 45.8
click at [953, 307] on input "Oilex Wash 🚗 Autolavaggio 24/24 ► Doppia corsia: zero attese! ► Aperto h24, 7 g…" at bounding box center [828, 302] width 377 height 39
click at [816, 301] on input "Oilex Wash 🚗 Autolavaggio 24/24 ► Doppia corsia: zero attese! ► Aperto h24, 7 g…" at bounding box center [828, 302] width 377 height 39
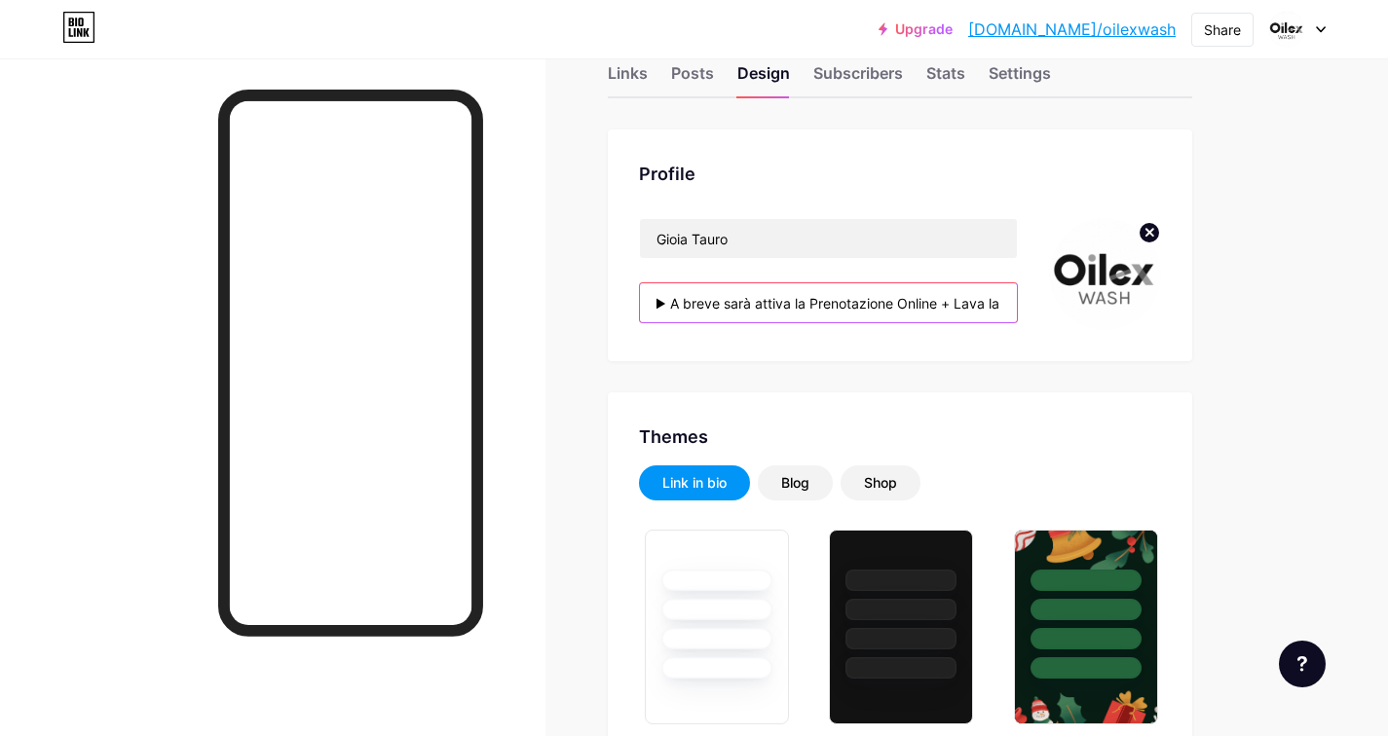
drag, startPoint x: 815, startPoint y: 301, endPoint x: 676, endPoint y: 300, distance: 139.2
click at [676, 300] on input "Oilex Wash 🚗 Autolavaggio 24/24 ► Doppia corsia: zero attese! ► Aperto h24, 7 g…" at bounding box center [828, 302] width 377 height 39
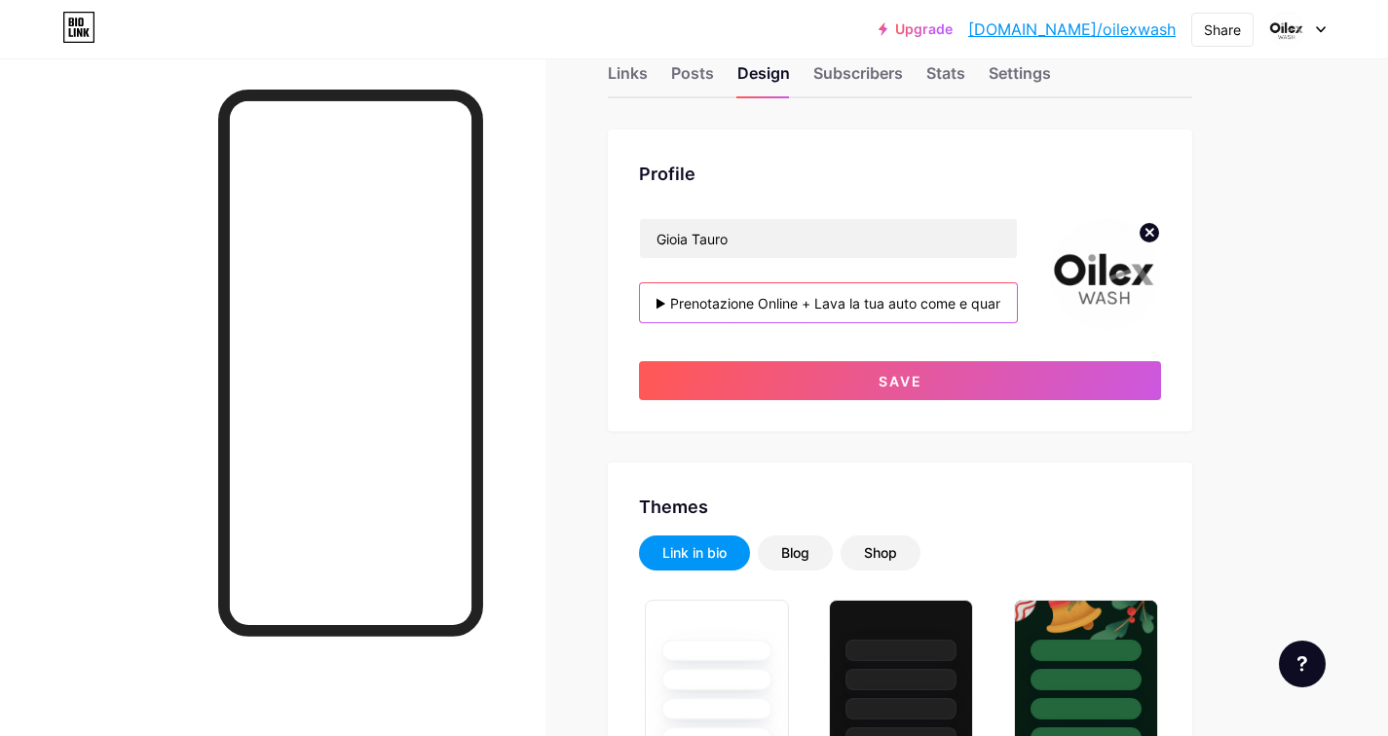
scroll to position [0, 592]
click at [829, 307] on input "Oilex Wash 🚗 Autolavaggio 24/24 ► Doppia corsia: zero attese! ► Aperto h24, 7 g…" at bounding box center [828, 302] width 377 height 39
drag, startPoint x: 953, startPoint y: 301, endPoint x: 990, endPoint y: 298, distance: 37.1
click at [990, 298] on input "Oilex Wash 🚗 Autolavaggio 24/24 ► Doppia corsia: zero attese! ► Aperto h24, 7 g…" at bounding box center [828, 302] width 377 height 39
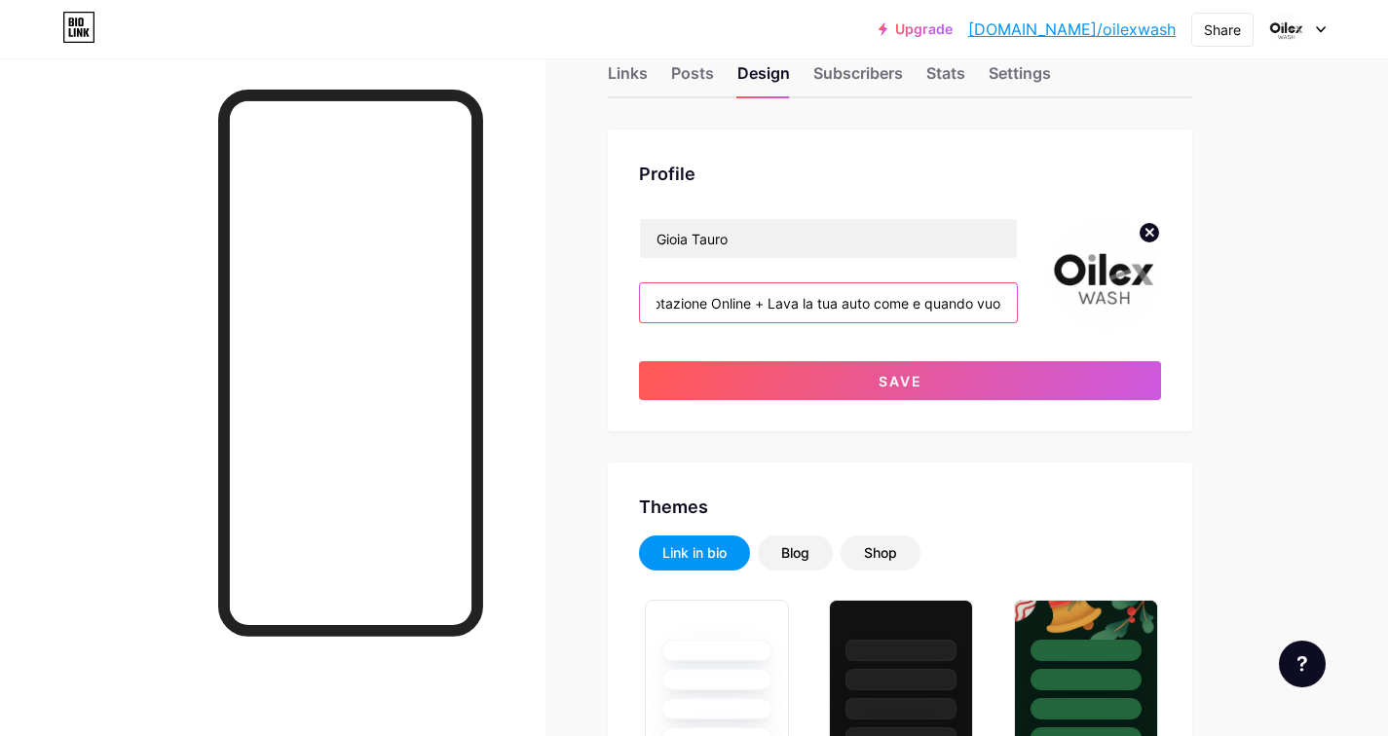
scroll to position [0, 835]
click at [745, 301] on input "Oilex Wash 🚗 Autolavaggio 24/24 ► Doppia corsia: zero attese! ► Aperto h24, 7 g…" at bounding box center [828, 302] width 377 height 39
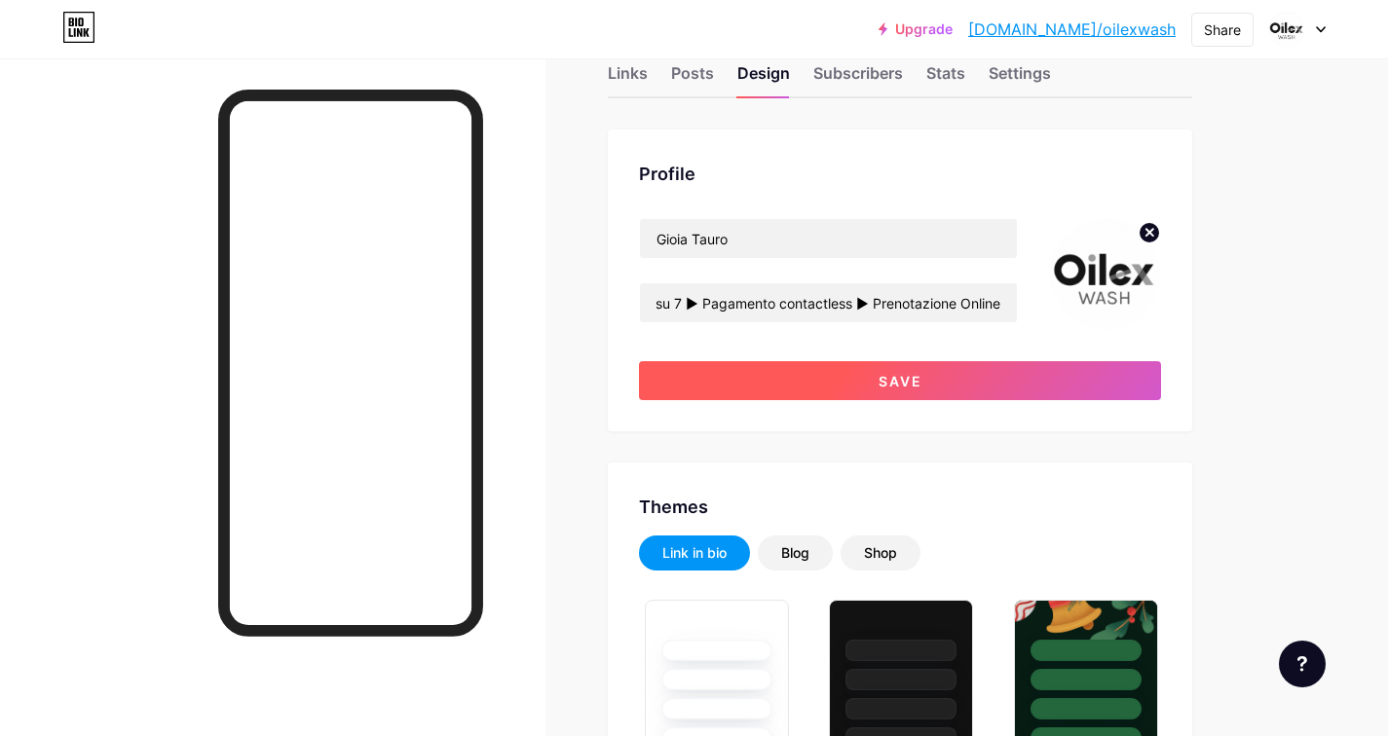
click at [894, 374] on span "Save" at bounding box center [900, 381] width 44 height 17
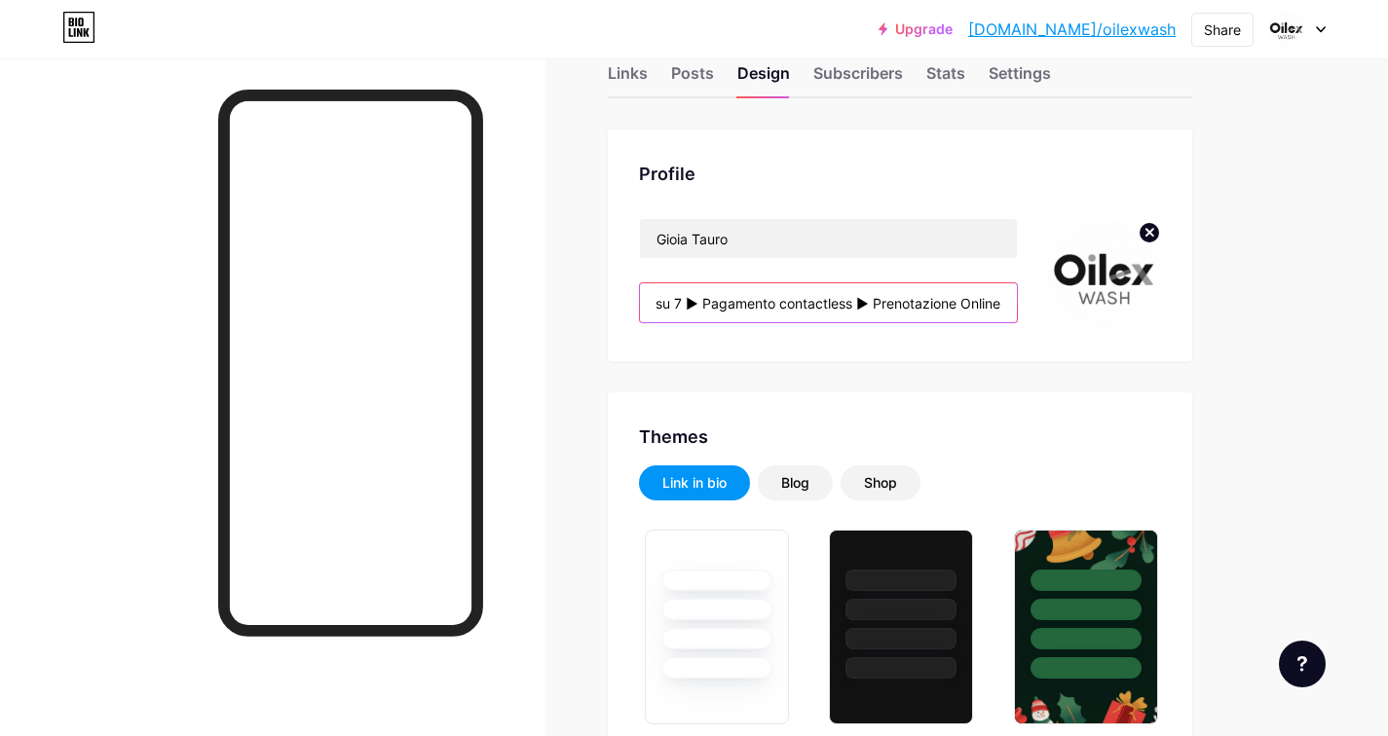
drag, startPoint x: 965, startPoint y: 306, endPoint x: 1019, endPoint y: 309, distance: 53.6
click at [1019, 309] on div "Gioia Tauro Oilex Wash 🚗 Autolavaggio 24/24 ► Doppia corsia: zero attese! ► Ape…" at bounding box center [900, 274] width 522 height 112
click at [876, 301] on input "Oilex Wash 🚗 Autolavaggio 24/24 ► Doppia corsia: zero attese! ► Aperto h24, 7 g…" at bounding box center [828, 302] width 377 height 39
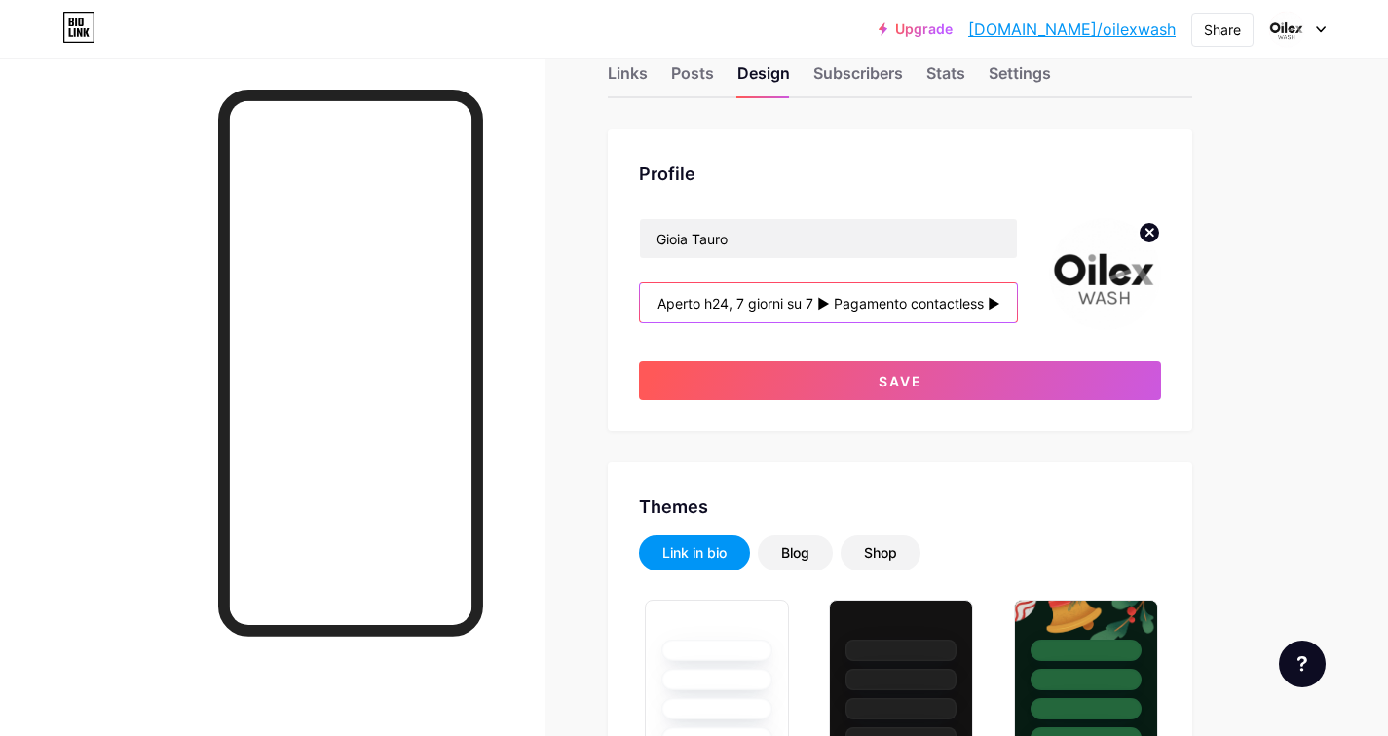
scroll to position [0, 440]
paste input "Lava la tua auto come e quando vuoi. È super facile! 📍 [Inserisci Indirizzo] 🔗 …"
drag, startPoint x: 692, startPoint y: 301, endPoint x: 668, endPoint y: 287, distance: 27.9
click at [668, 287] on input "Oilex Wash 🚗 Autolavaggio 24/24 ► Doppia corsia: zero attese! ► Aperto h24, 7 g…" at bounding box center [828, 302] width 377 height 39
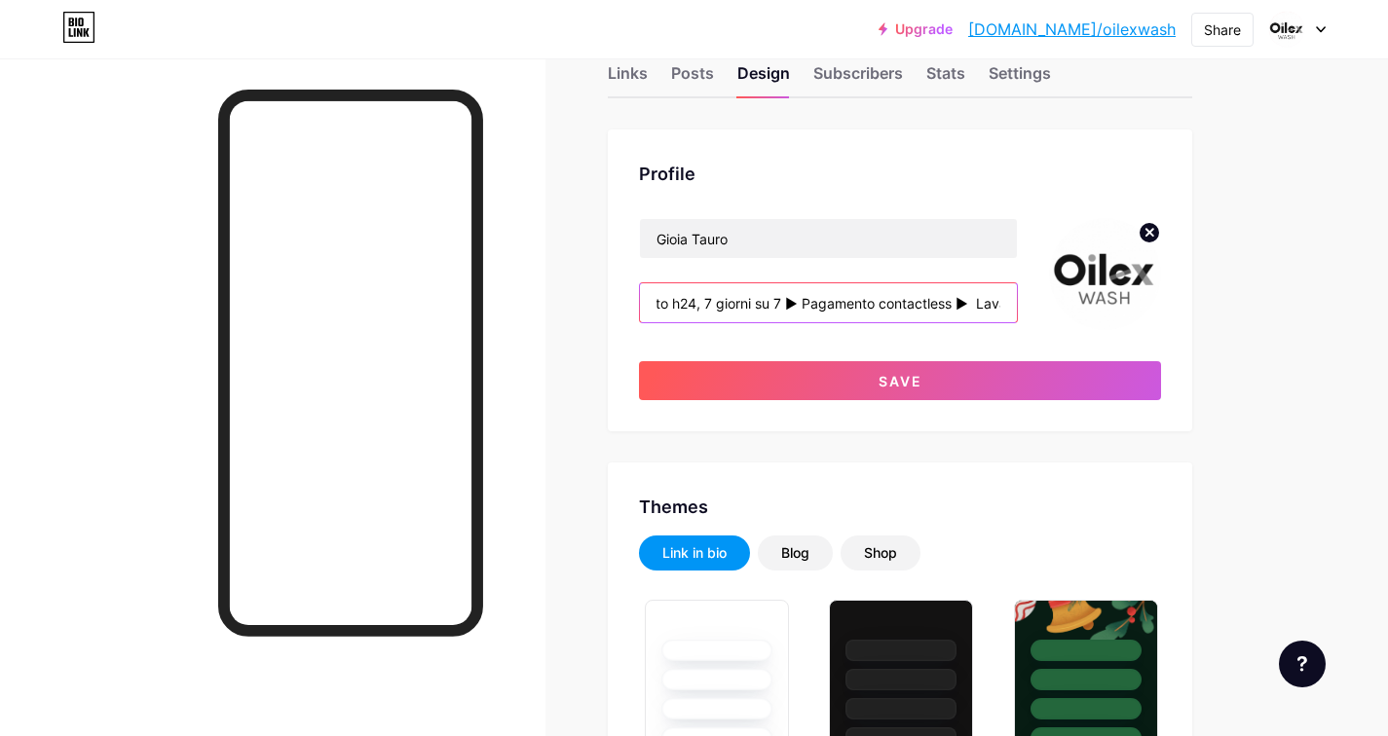
scroll to position [0, 448]
click at [948, 295] on input "Oilex Wash 🚗 Autolavaggio 24/24 ► Doppia corsia: zero attese! ► Aperto h24, 7 g…" at bounding box center [828, 302] width 377 height 39
click at [959, 301] on input "Oilex Wash 🚗 Autolavaggio 24/24 ► Doppia corsia: zero attese! ► Aperto h24, 7 g…" at bounding box center [828, 302] width 377 height 39
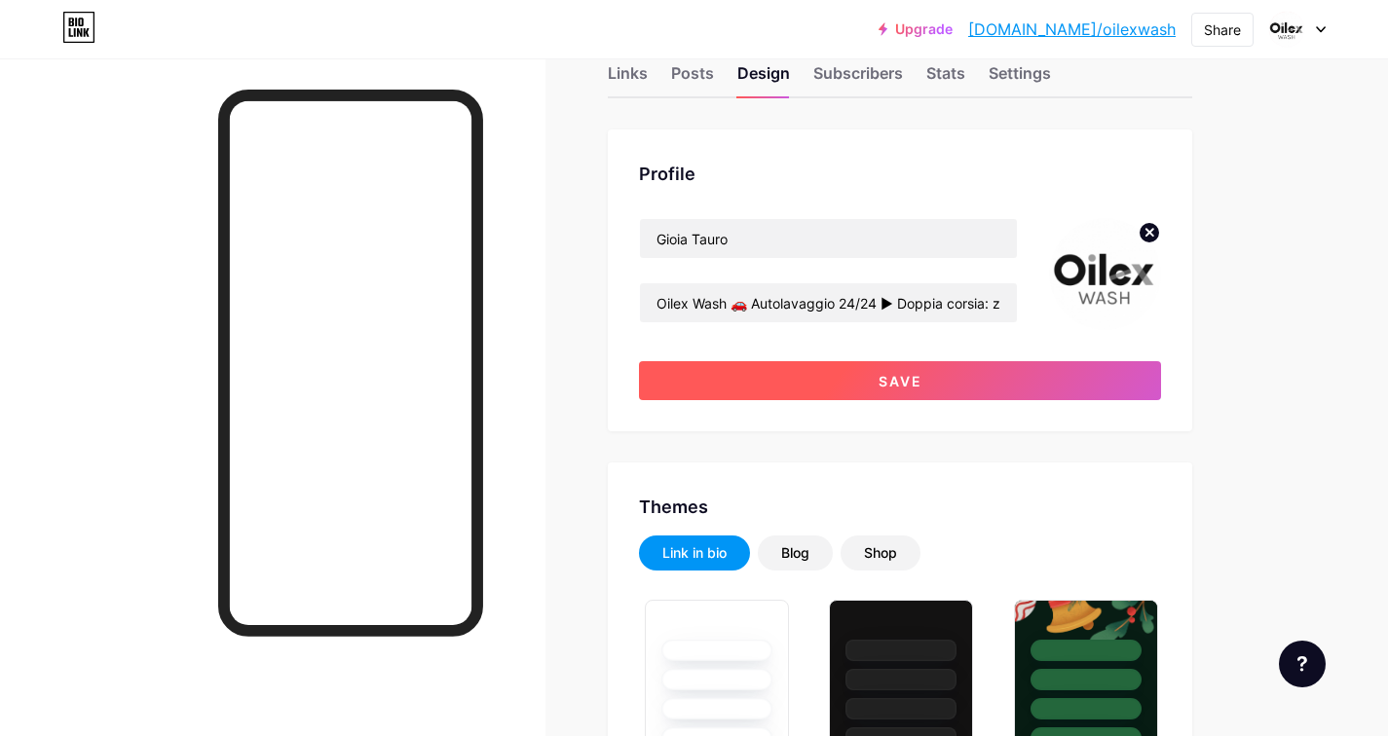
click at [896, 393] on button "Save" at bounding box center [900, 380] width 522 height 39
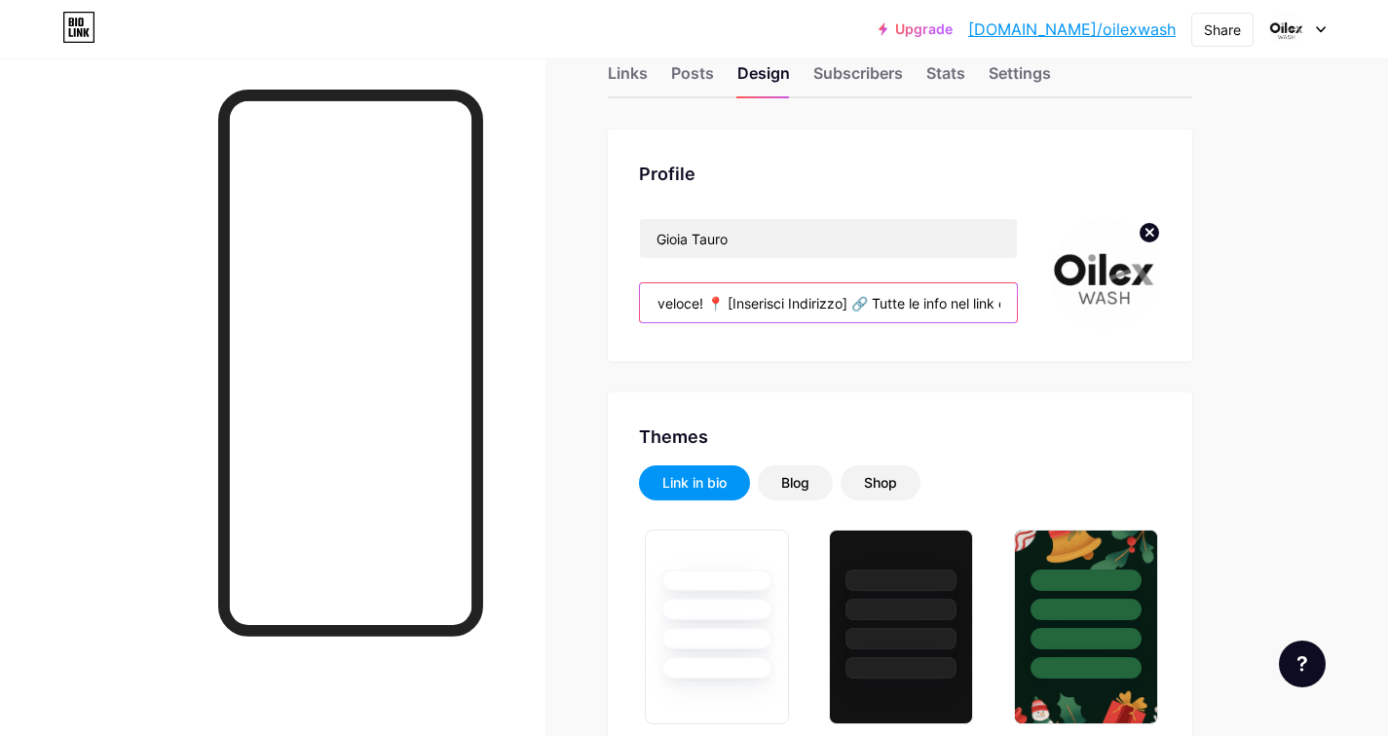
scroll to position [0, 1369]
drag, startPoint x: 917, startPoint y: 294, endPoint x: 1014, endPoint y: 295, distance: 96.4
click at [1014, 295] on input "Oilex Wash 🚗 Autolavaggio 24/24 ► Doppia corsia: zero attese! ► Aperto h24, 7 g…" at bounding box center [828, 302] width 377 height 39
click at [710, 305] on input "Oilex Wash 🚗 Autolavaggio 24/24 ► Doppia corsia: zero attese! ► Aperto h24, 7 g…" at bounding box center [828, 302] width 377 height 39
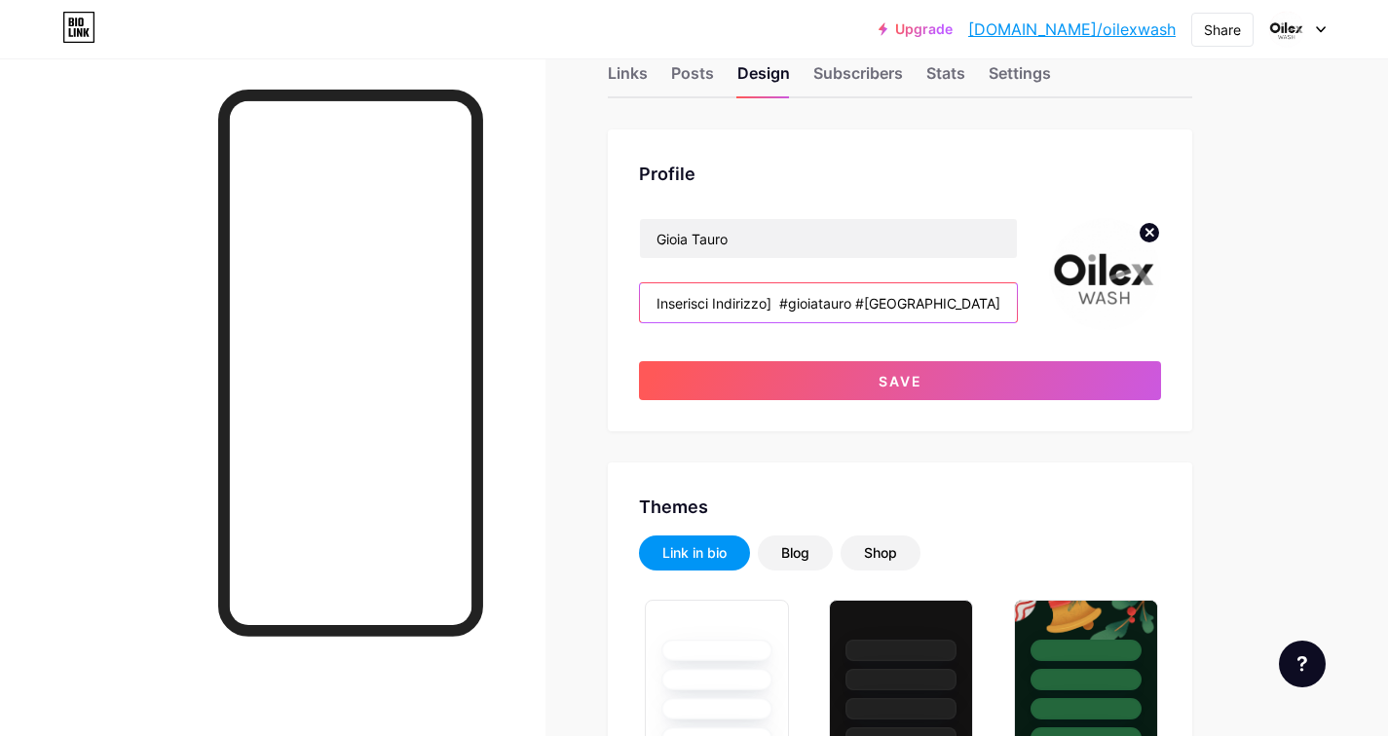
scroll to position [0, 1011]
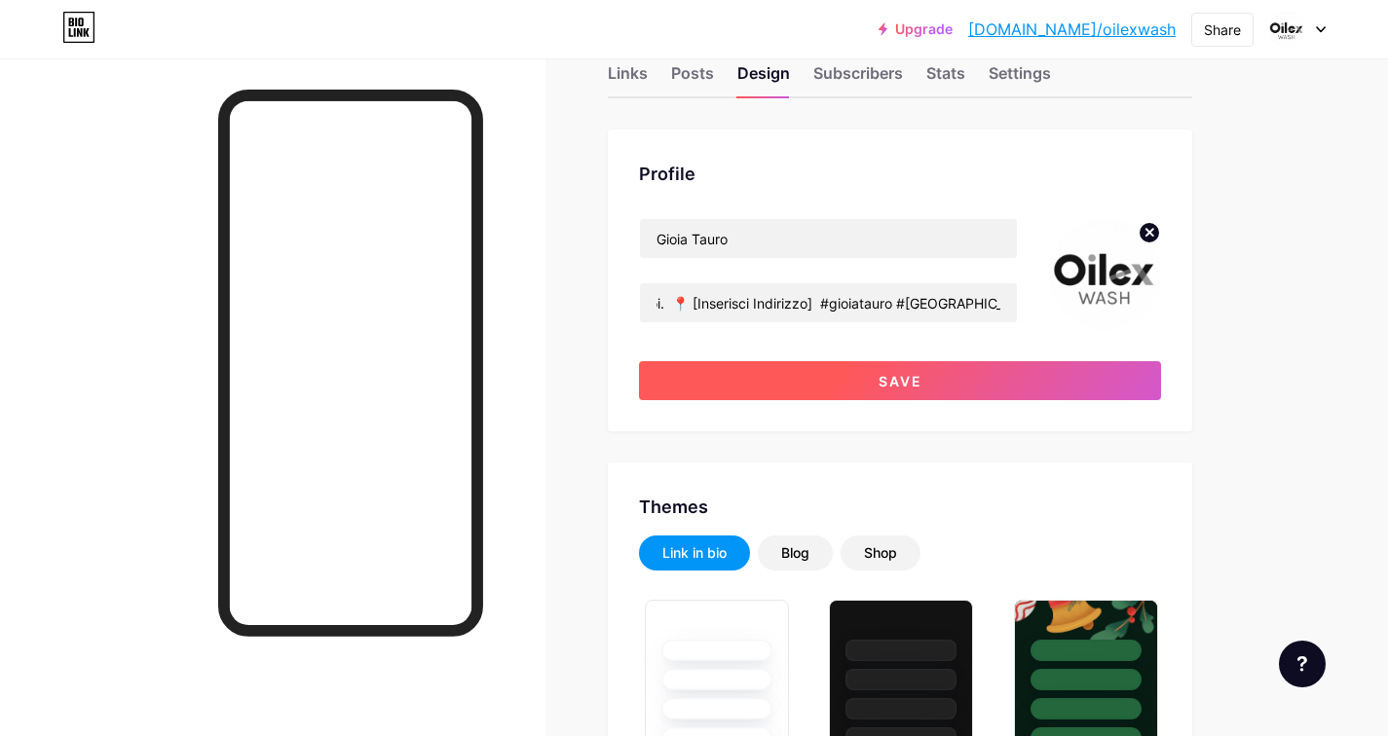
click at [889, 373] on span "Save" at bounding box center [900, 381] width 44 height 17
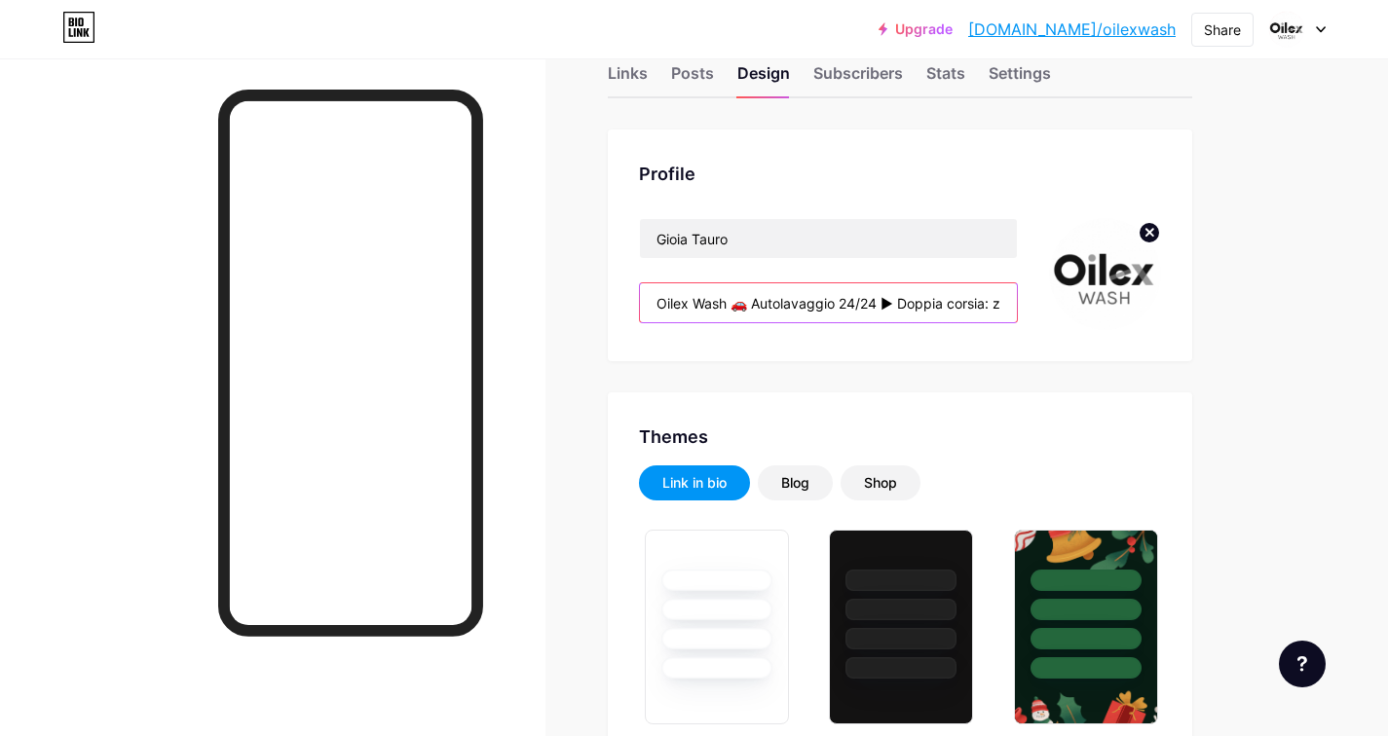
drag, startPoint x: 707, startPoint y: 308, endPoint x: 658, endPoint y: 312, distance: 48.8
click at [658, 312] on input "Oilex Wash 🚗 Autolavaggio 24/24 ► Doppia corsia: zero attese! ► Aperto h24, 7 g…" at bounding box center [828, 302] width 377 height 39
click at [865, 306] on input "Oilex Wash 🚗 Autolavaggio 24/24 ► Doppia corsia: zero attese! ► Aperto h24, 7 g…" at bounding box center [828, 302] width 377 height 39
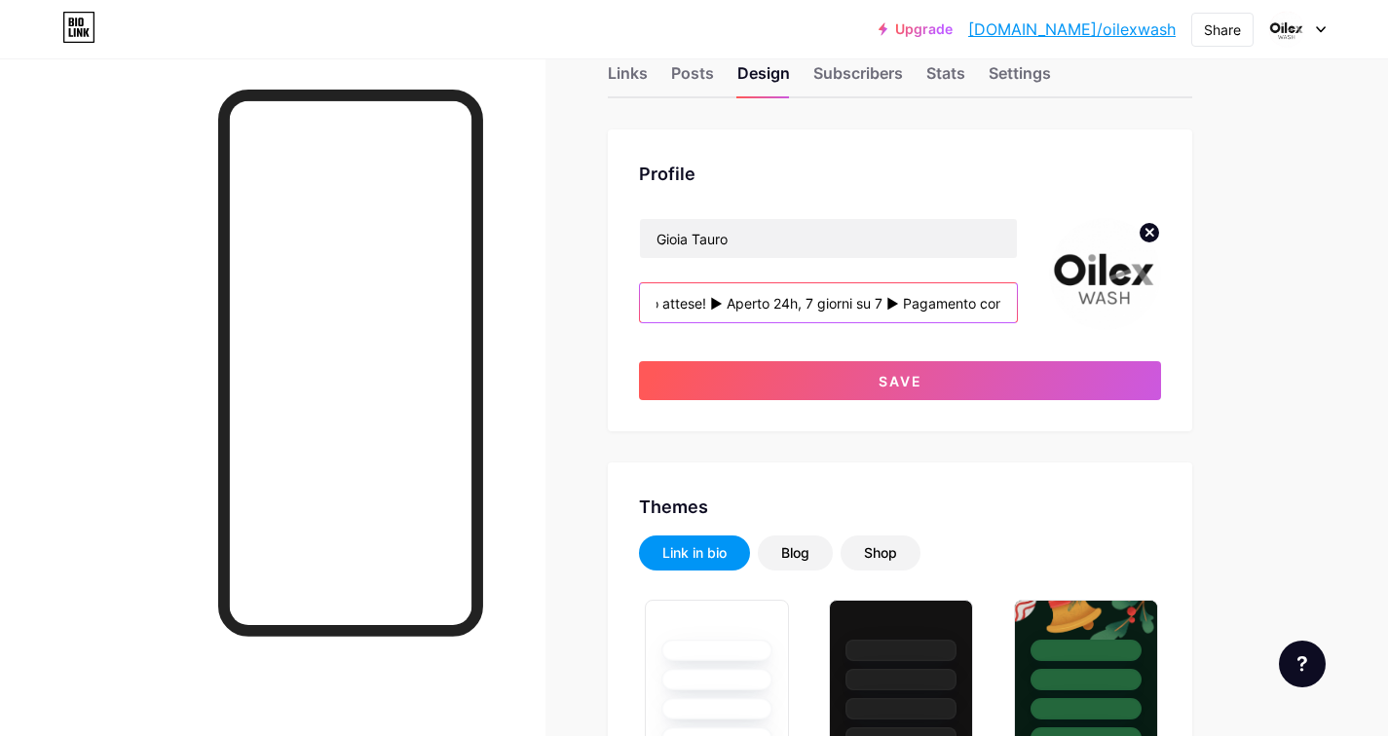
scroll to position [0, 1001]
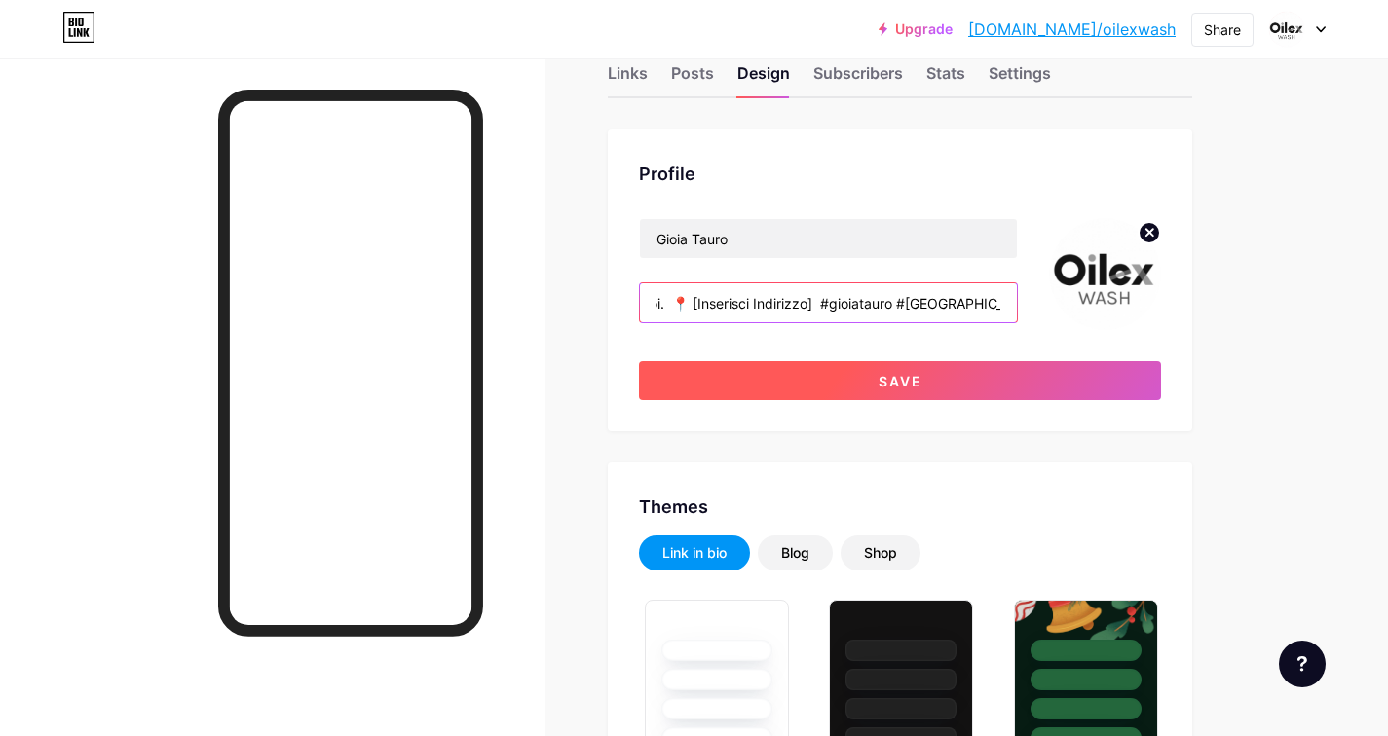
type input "Oilex Wash 🚗 Autolavaggio 24h ► Doppia corsia: zero attese! ► Aperto 24h, 7 gio…"
click at [907, 379] on span "Save" at bounding box center [900, 381] width 44 height 17
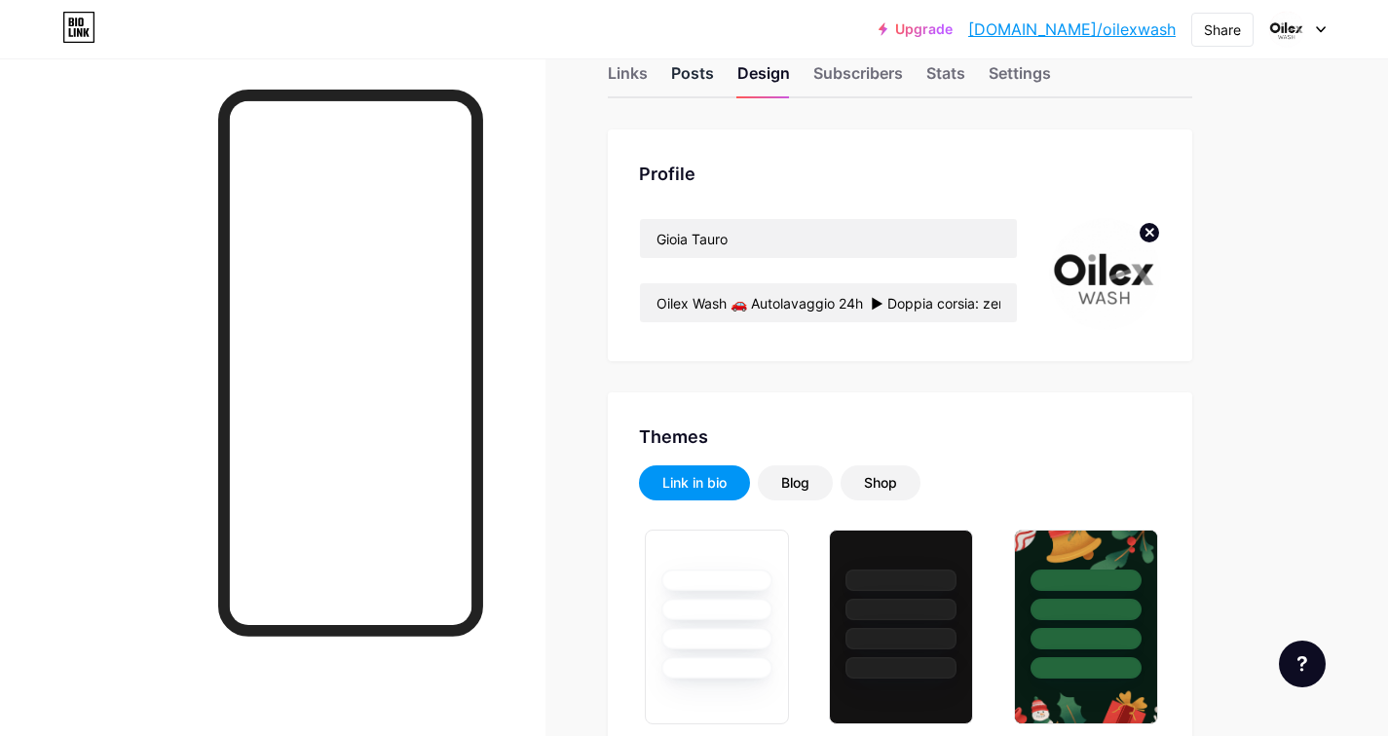
click at [696, 78] on div "Posts" at bounding box center [692, 78] width 43 height 35
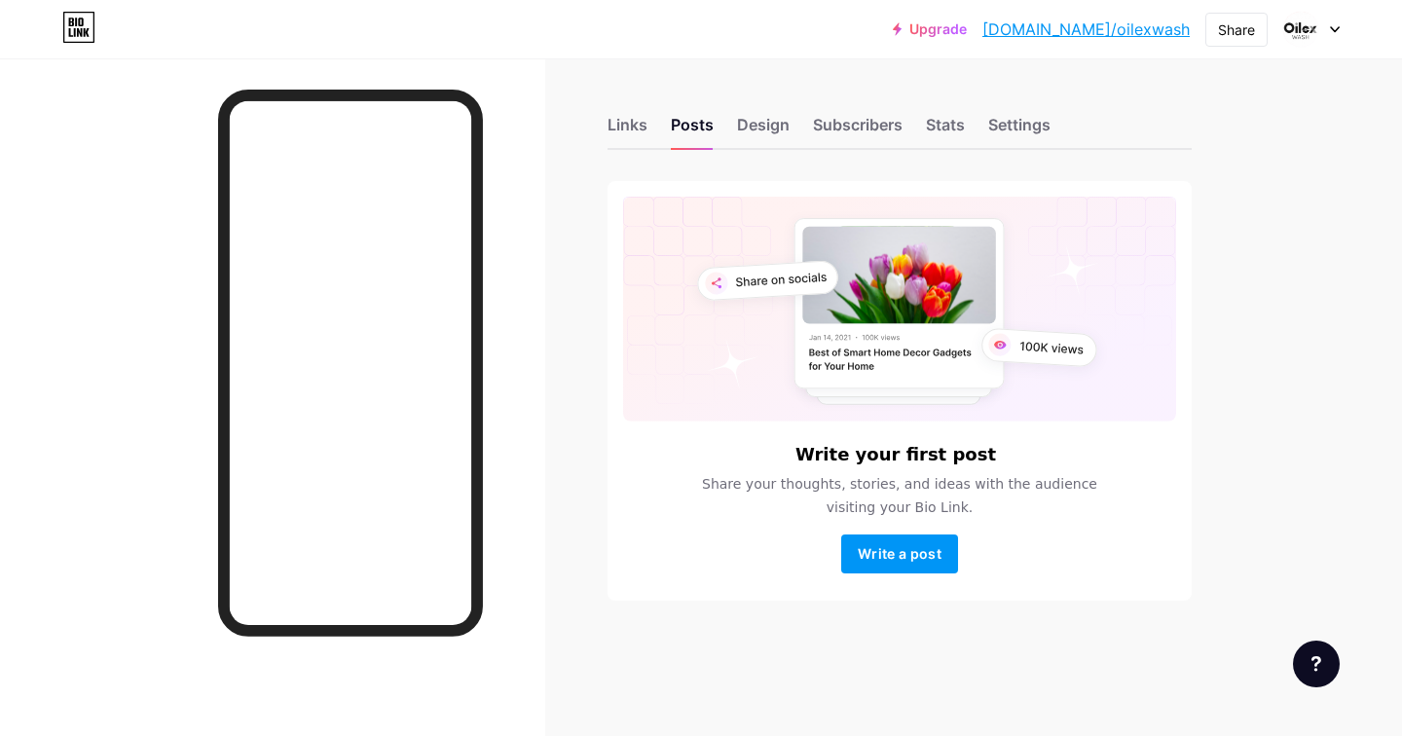
click at [609, 148] on div "Links Posts Design Subscribers Stats Settings" at bounding box center [900, 116] width 584 height 68
click at [610, 130] on div "Links" at bounding box center [628, 130] width 40 height 35
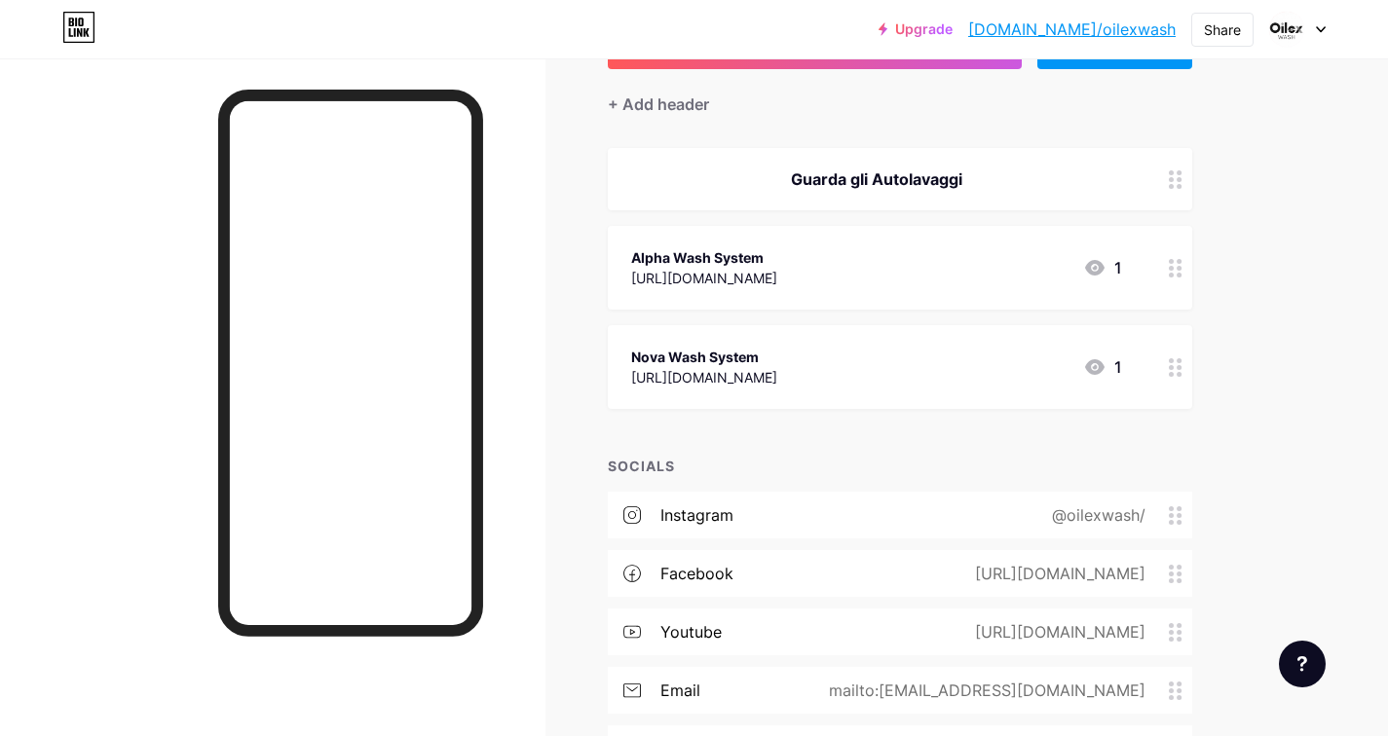
scroll to position [161, 0]
click at [850, 172] on div "Guarda gli Autolavaggi" at bounding box center [876, 177] width 491 height 23
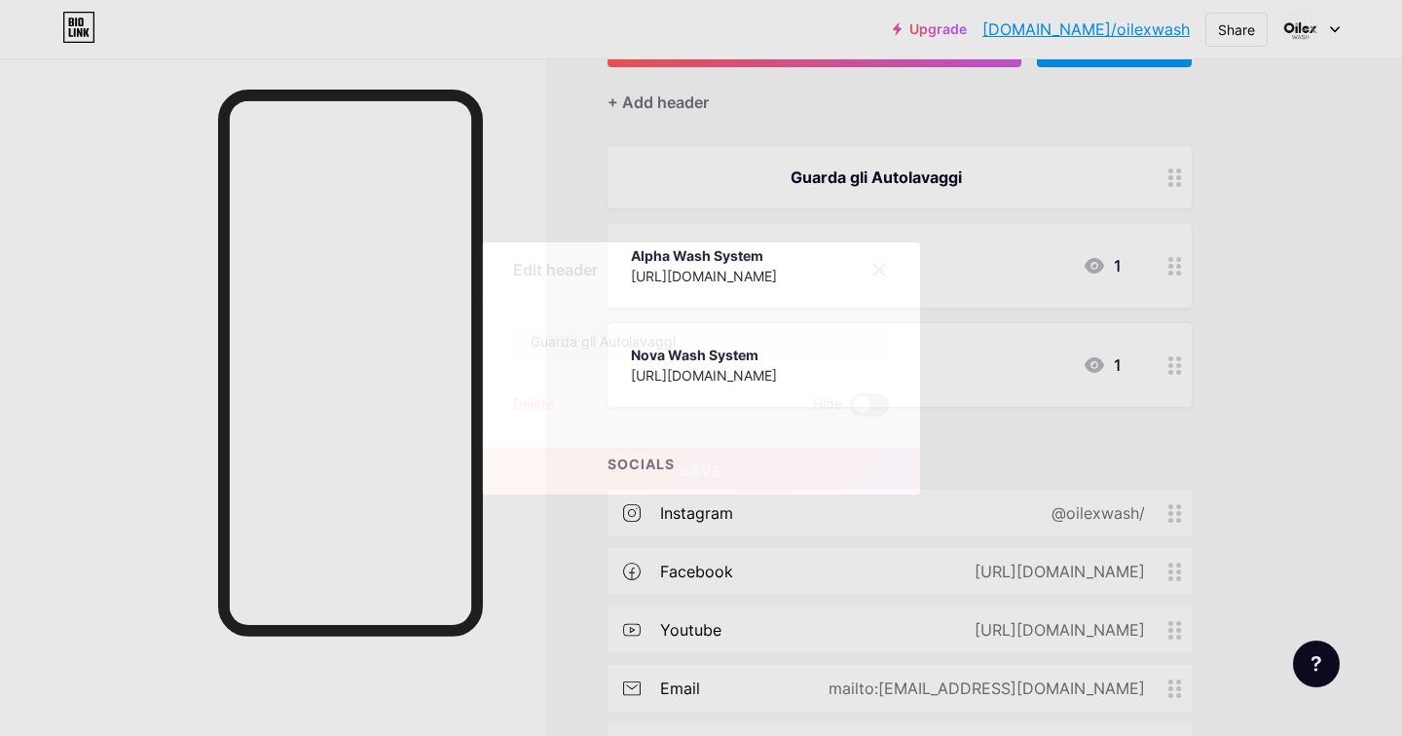
click at [863, 406] on span at bounding box center [869, 404] width 39 height 23
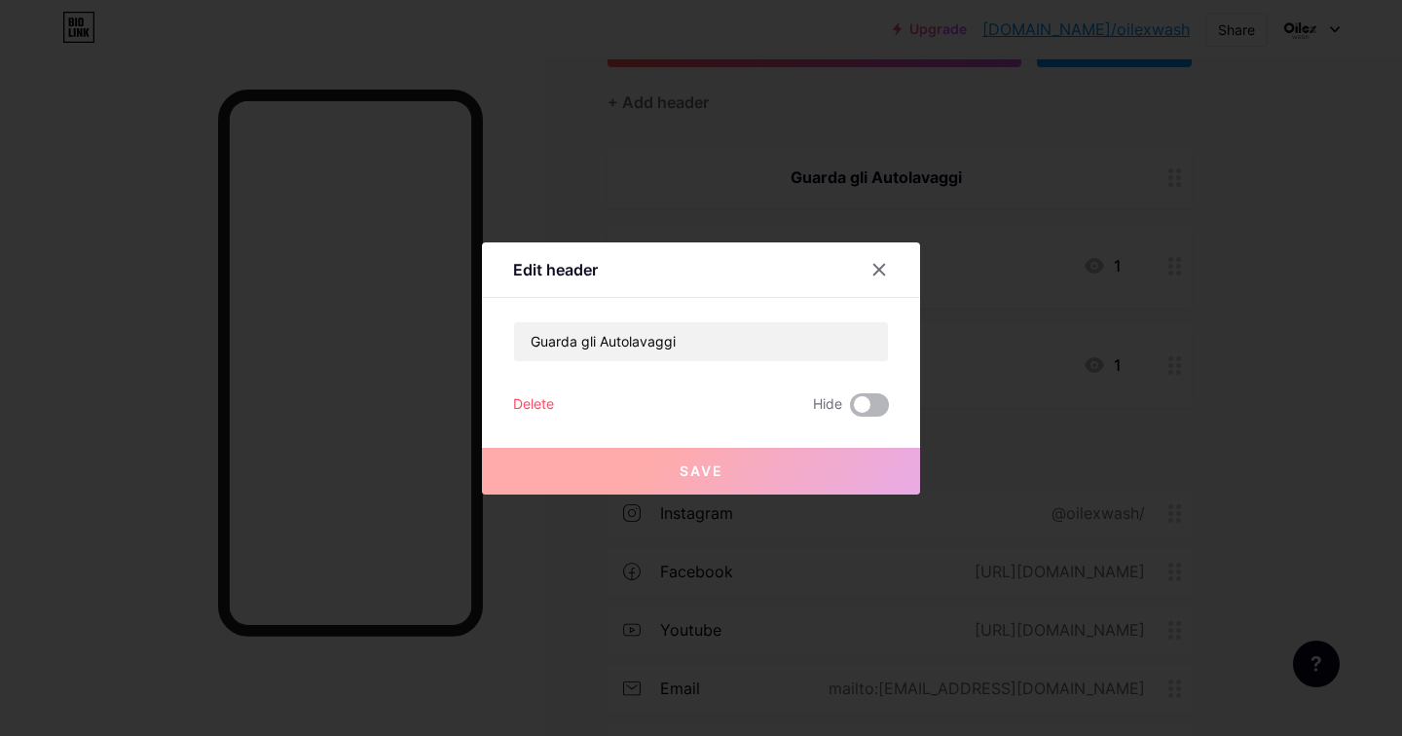
click at [850, 410] on input "checkbox" at bounding box center [850, 410] width 0 height 0
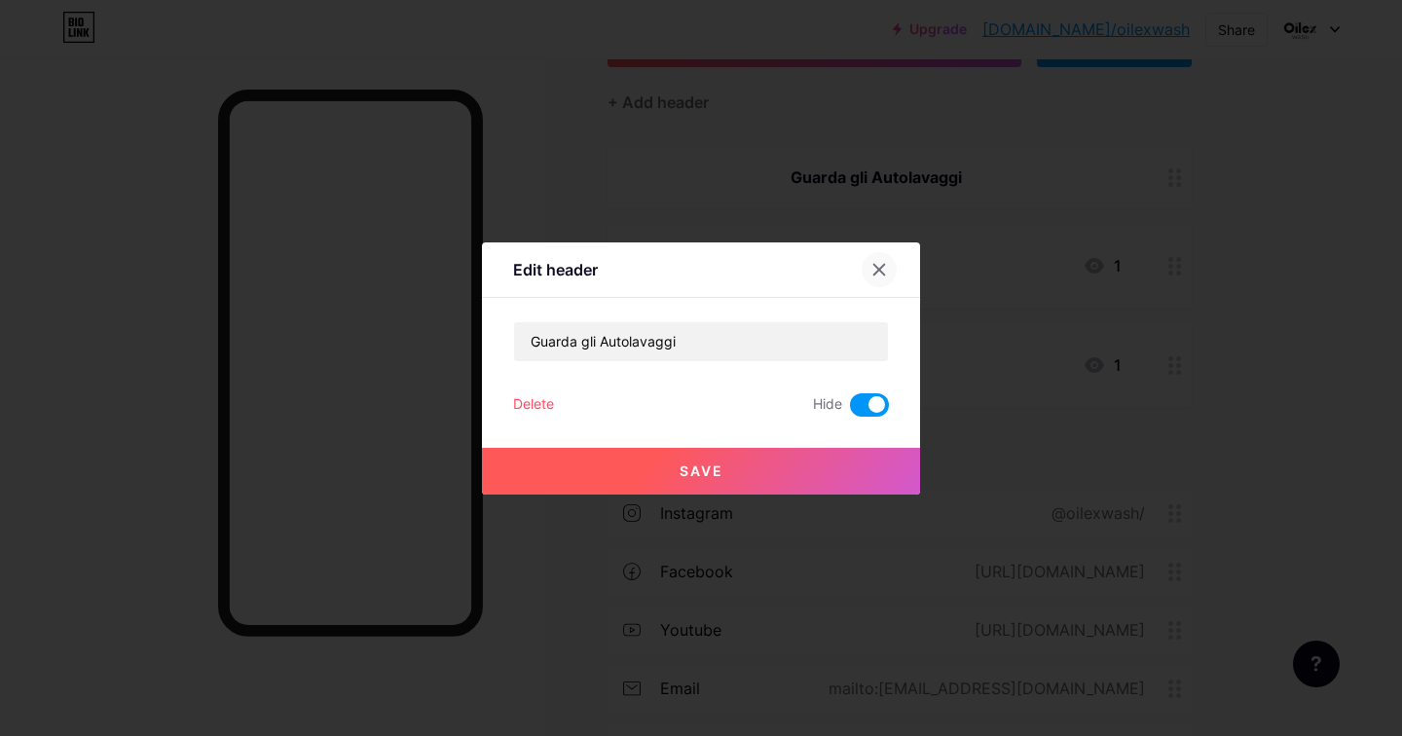
click at [872, 271] on icon at bounding box center [879, 270] width 16 height 16
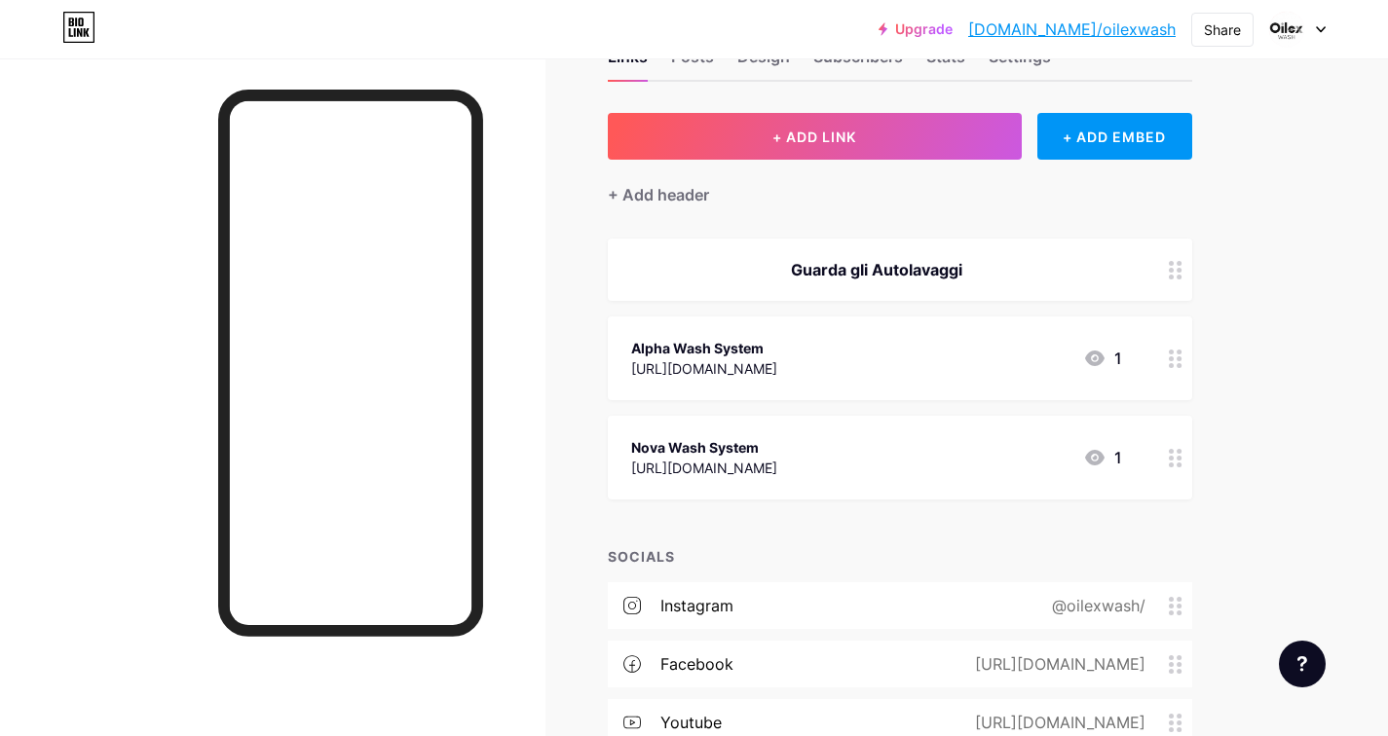
scroll to position [0, 0]
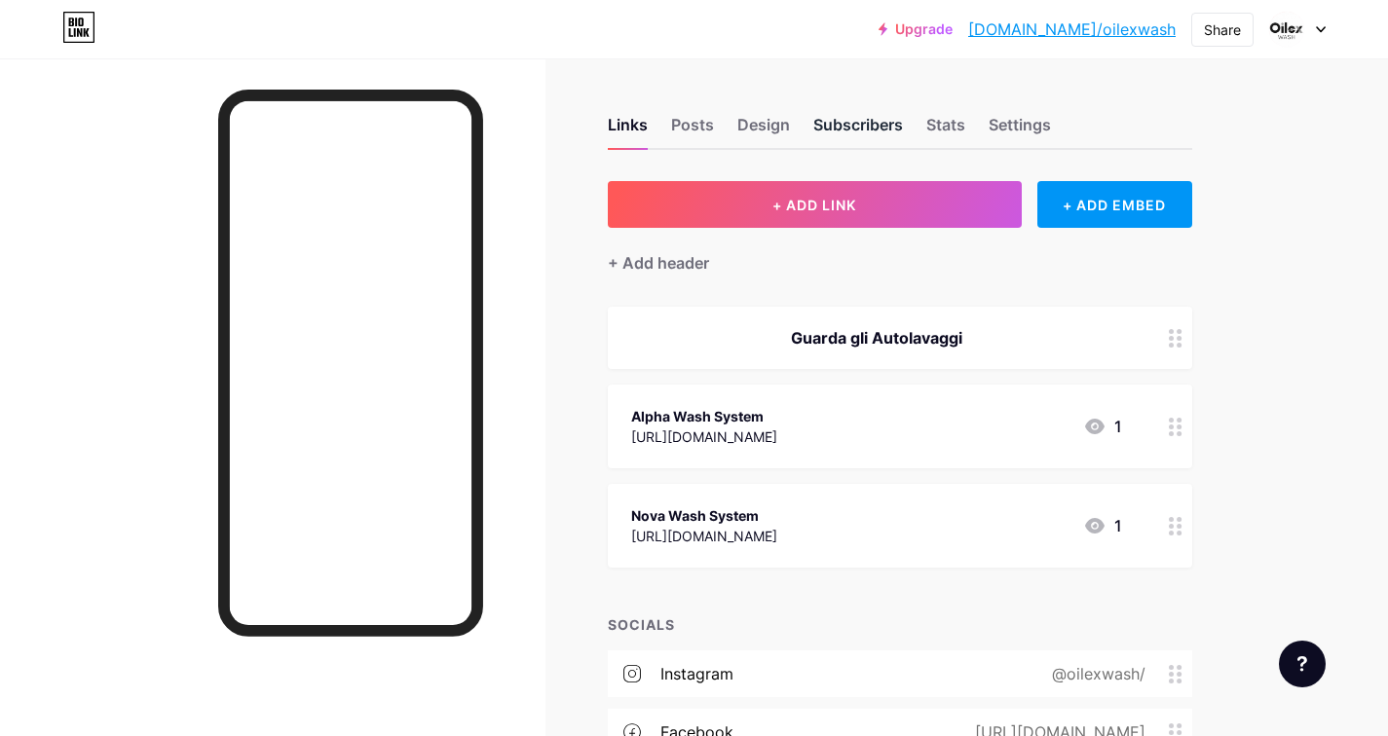
click at [860, 130] on div "Subscribers" at bounding box center [858, 130] width 90 height 35
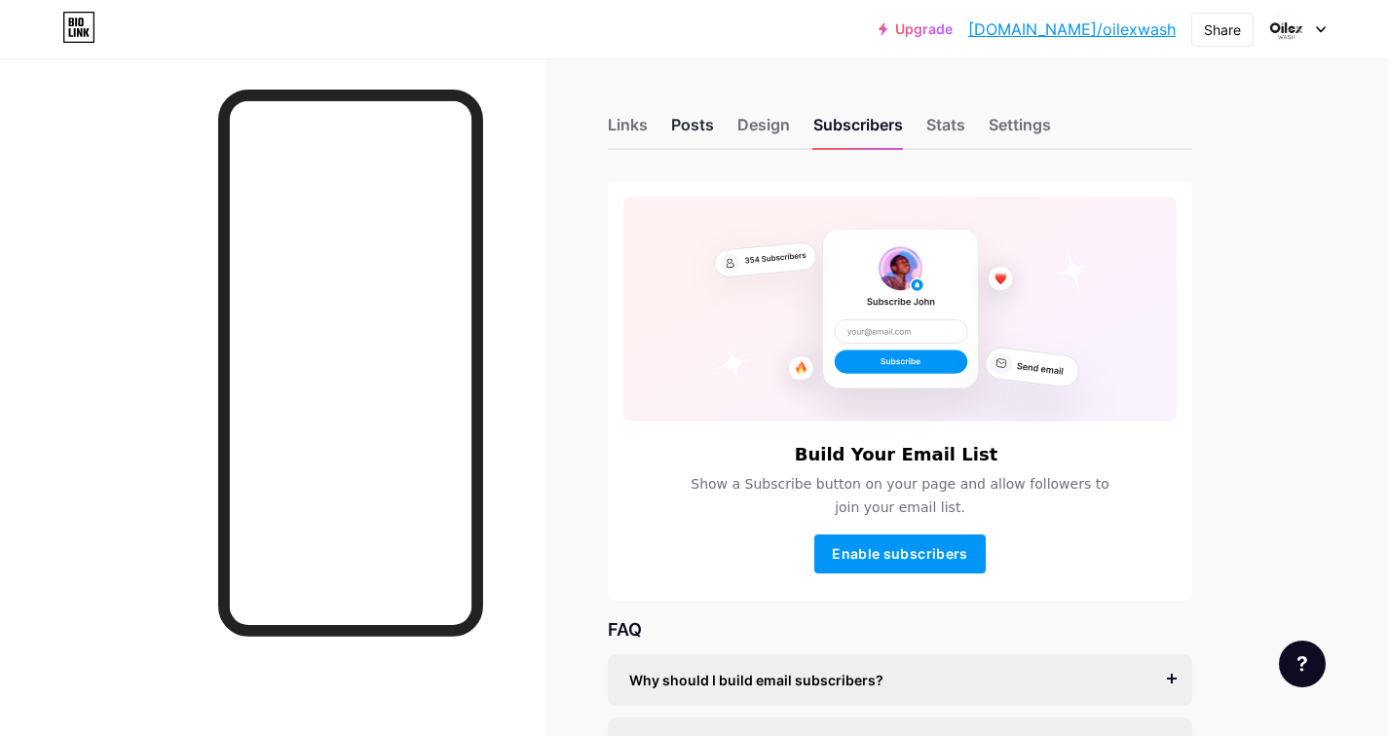
click at [676, 121] on div "Posts" at bounding box center [692, 130] width 43 height 35
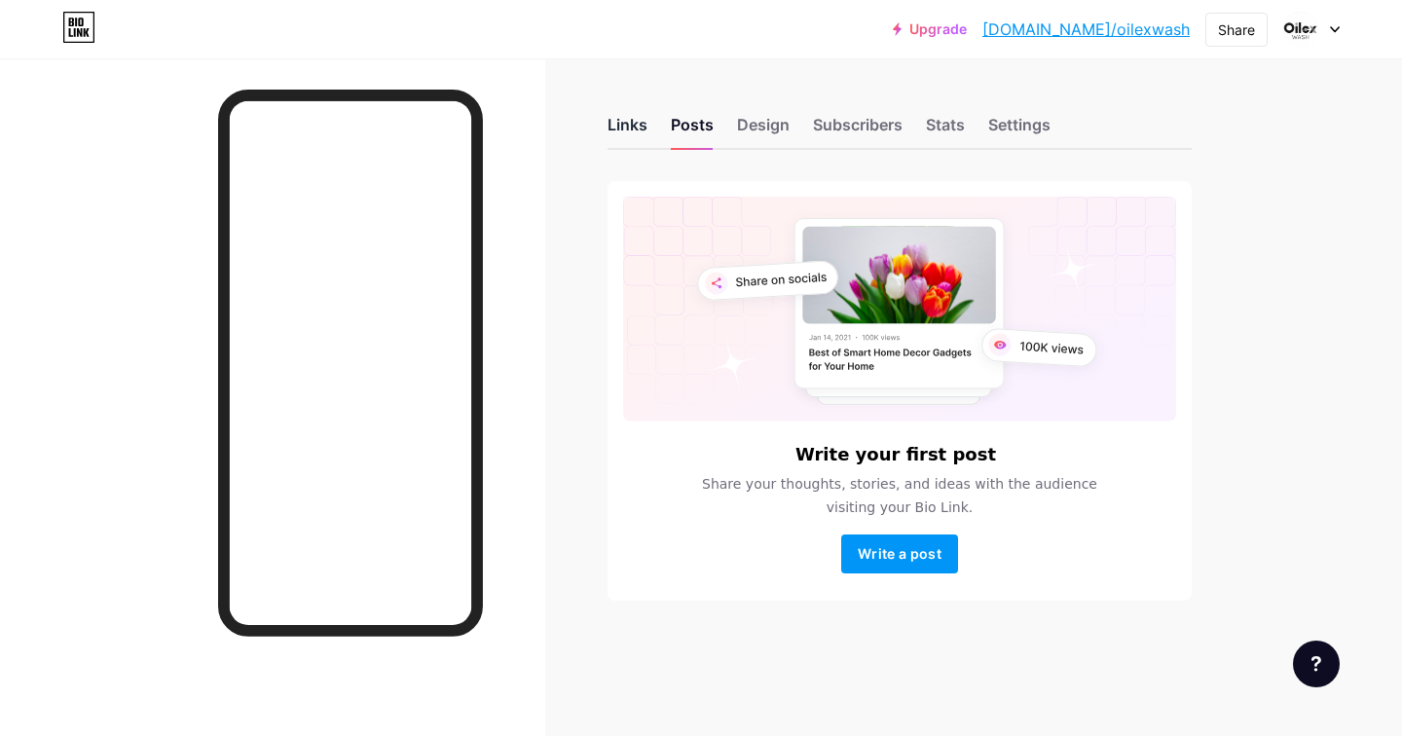
click at [615, 120] on div "Links" at bounding box center [628, 130] width 40 height 35
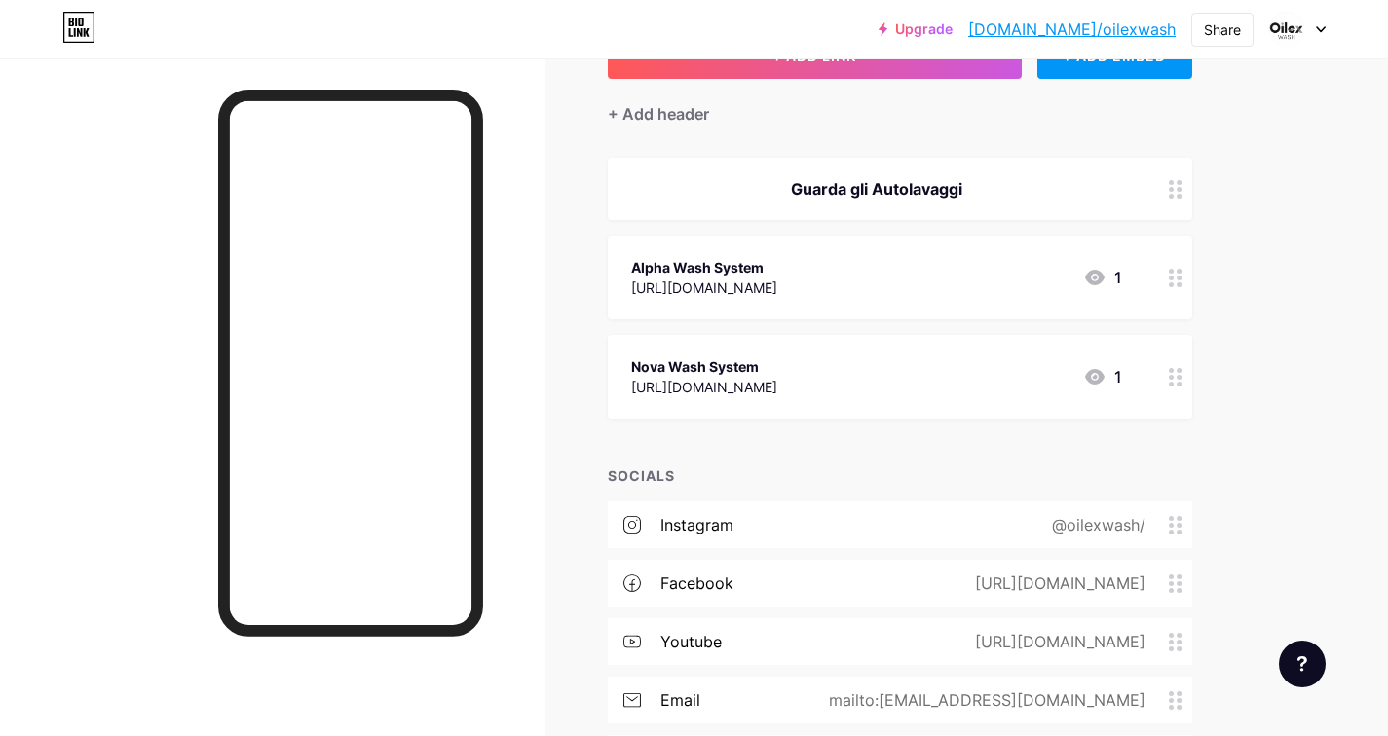
scroll to position [291, 0]
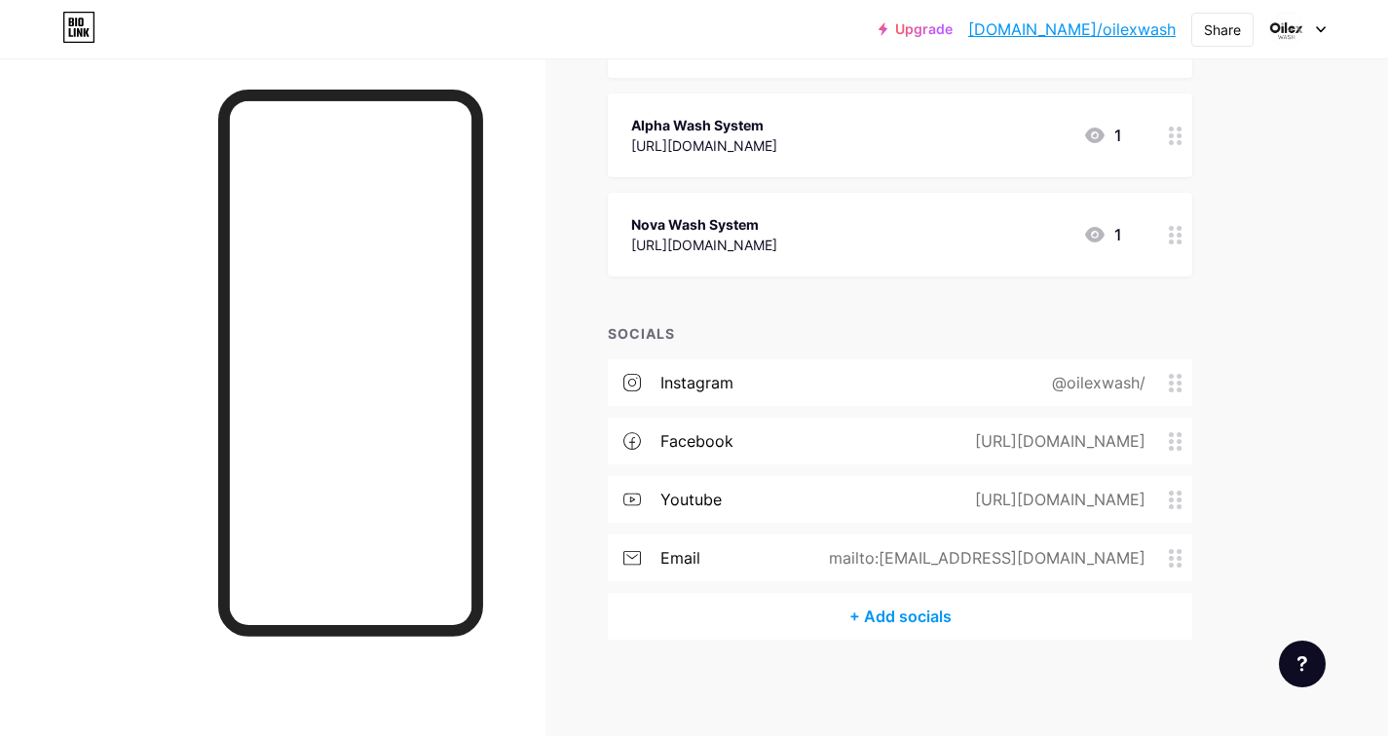
click at [962, 496] on div "https://www.youtube.com/@OilexWash" at bounding box center [1056, 499] width 225 height 23
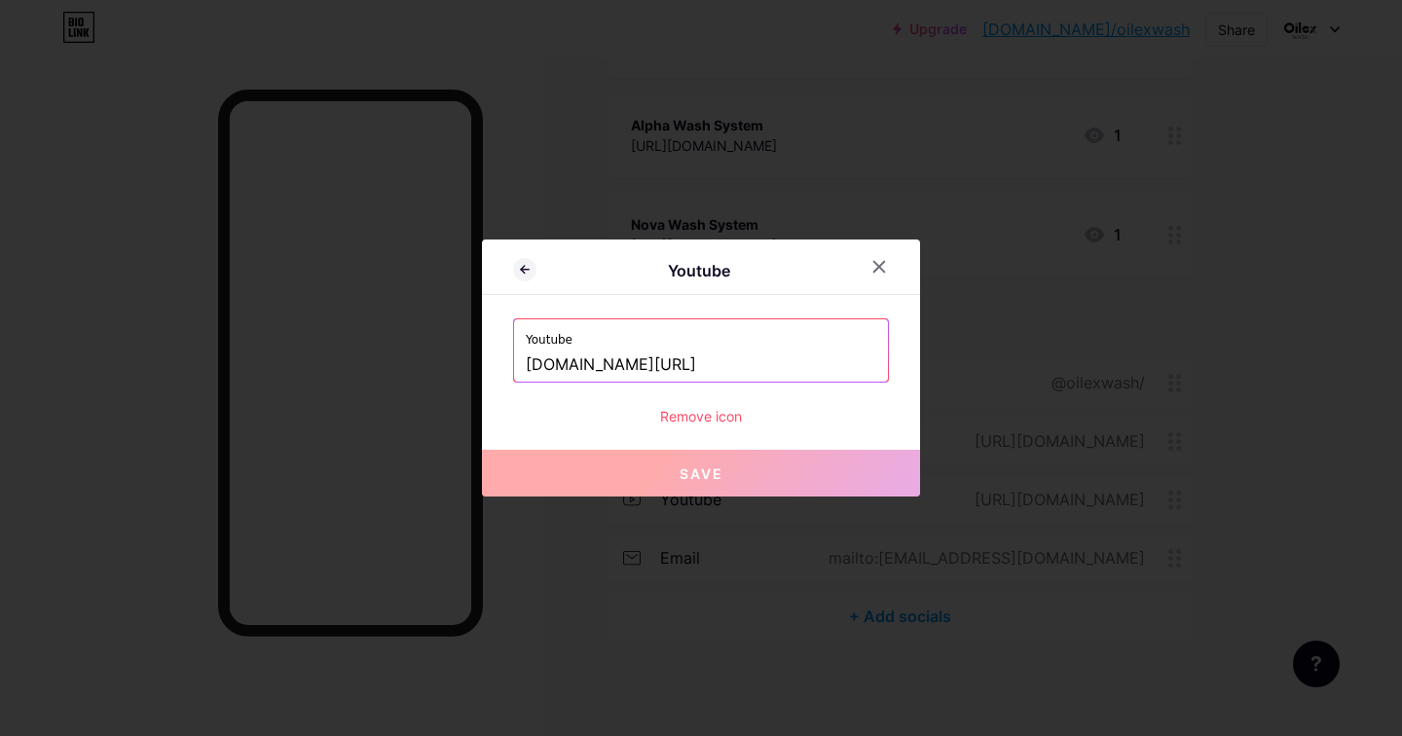
drag, startPoint x: 791, startPoint y: 367, endPoint x: 523, endPoint y: 361, distance: 267.8
click at [523, 361] on div "Youtube www.youtube.com/@OilexWash" at bounding box center [701, 350] width 374 height 62
click at [884, 264] on icon at bounding box center [879, 267] width 16 height 16
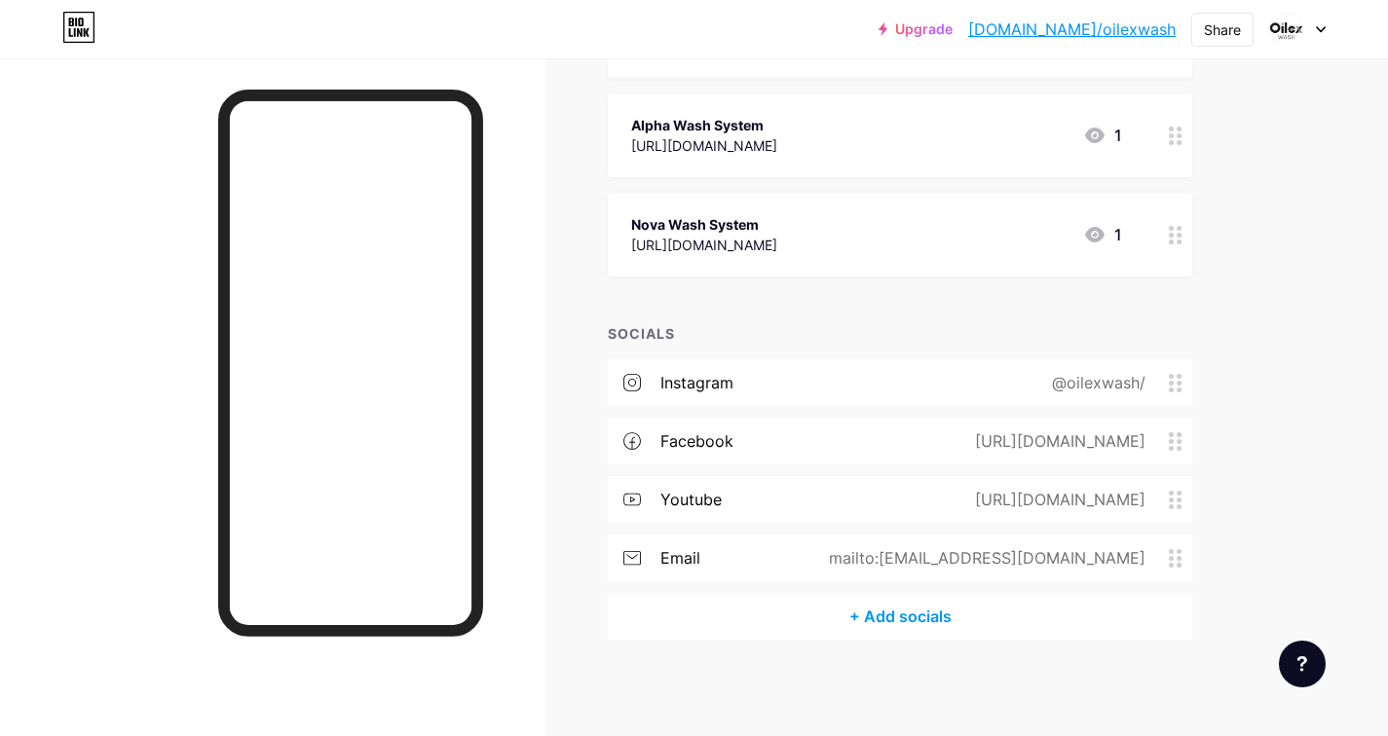
scroll to position [0, 0]
